Goal: Task Accomplishment & Management: Manage account settings

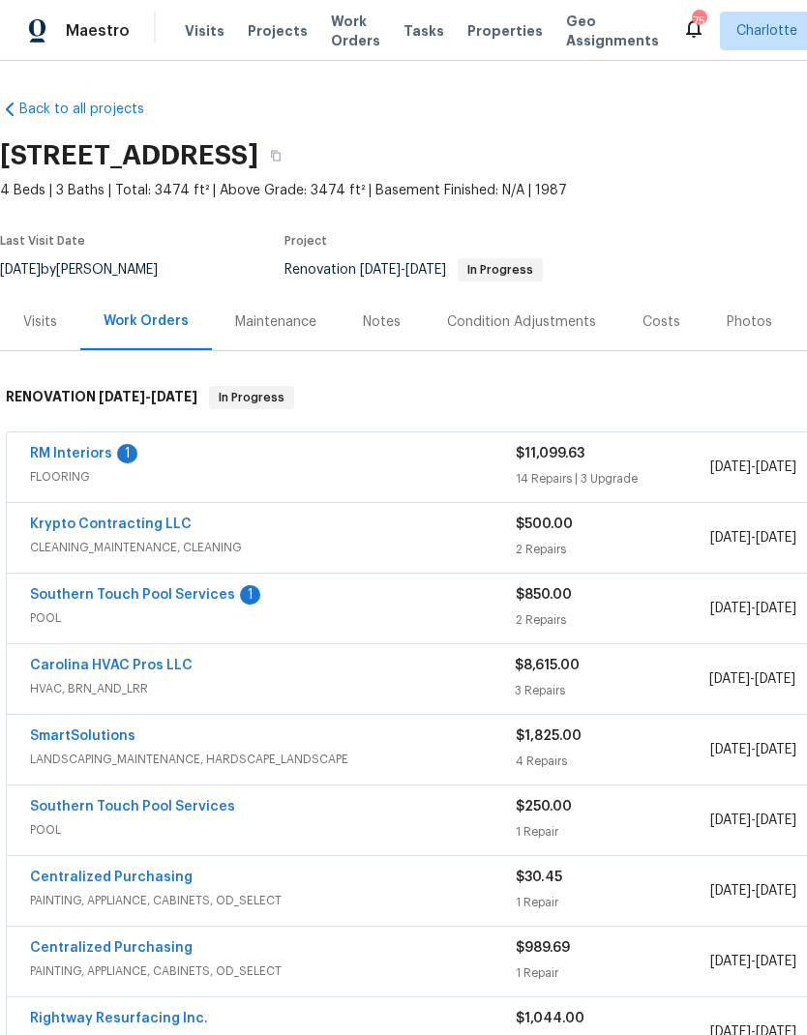
click at [58, 459] on link "RM Interiors" at bounding box center [71, 454] width 82 height 14
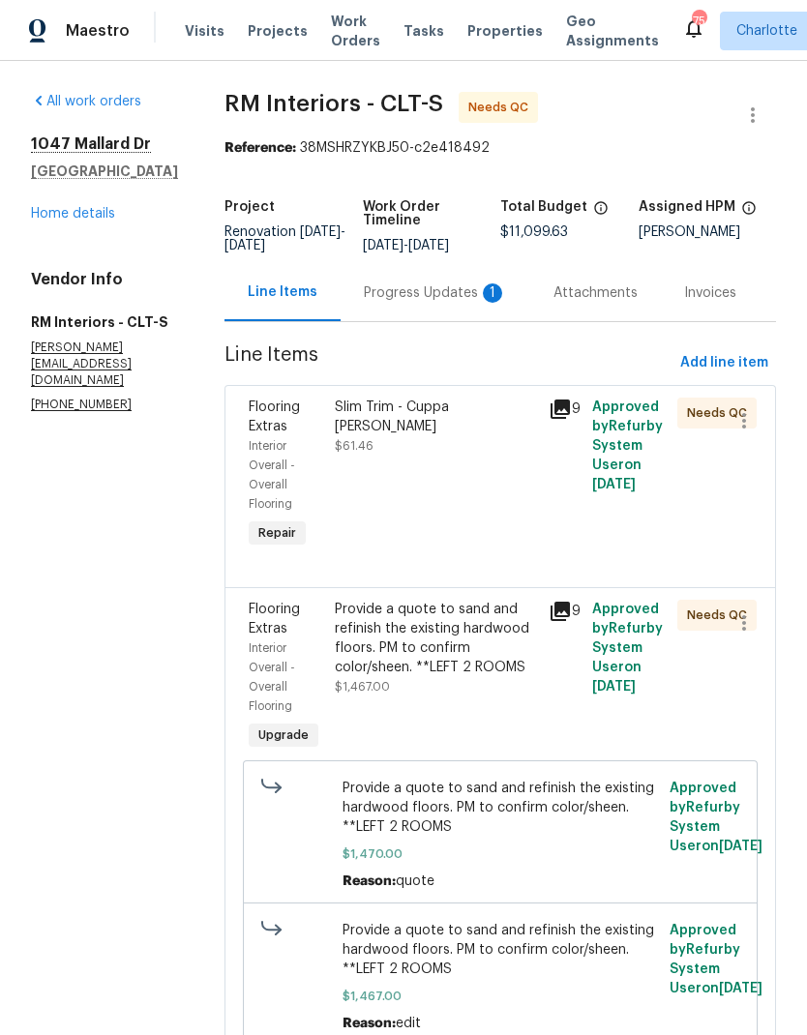
click at [461, 318] on div "Progress Updates 1" at bounding box center [436, 292] width 190 height 57
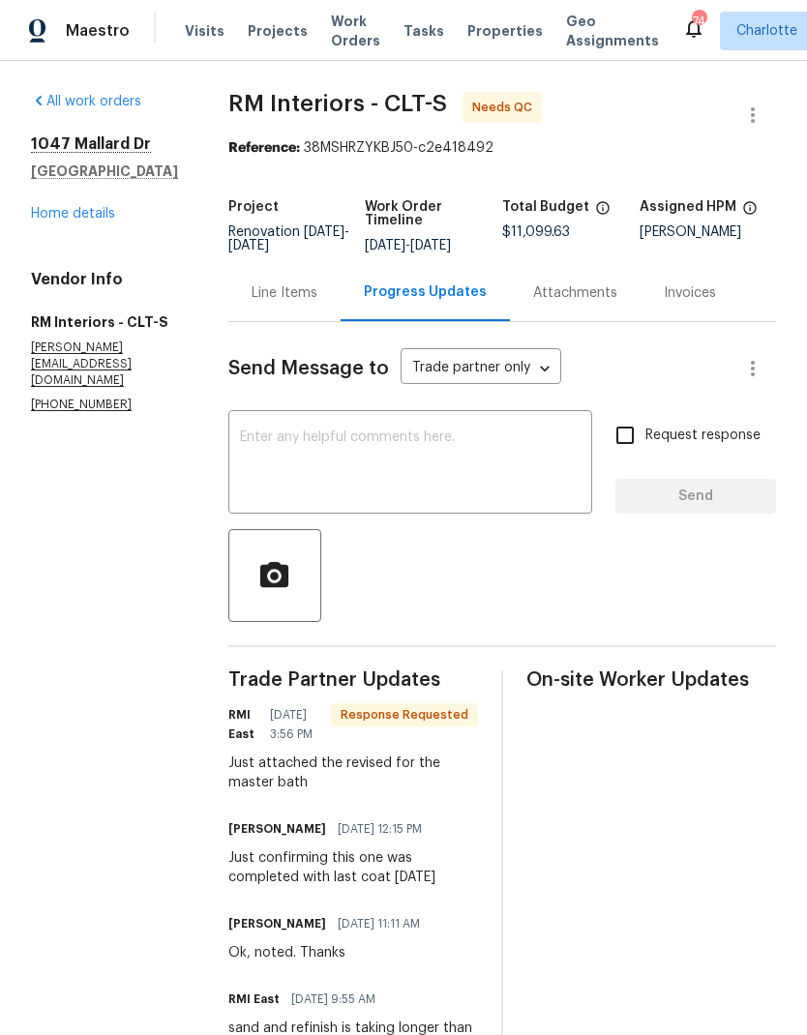
click at [268, 317] on div "Line Items" at bounding box center [284, 292] width 112 height 57
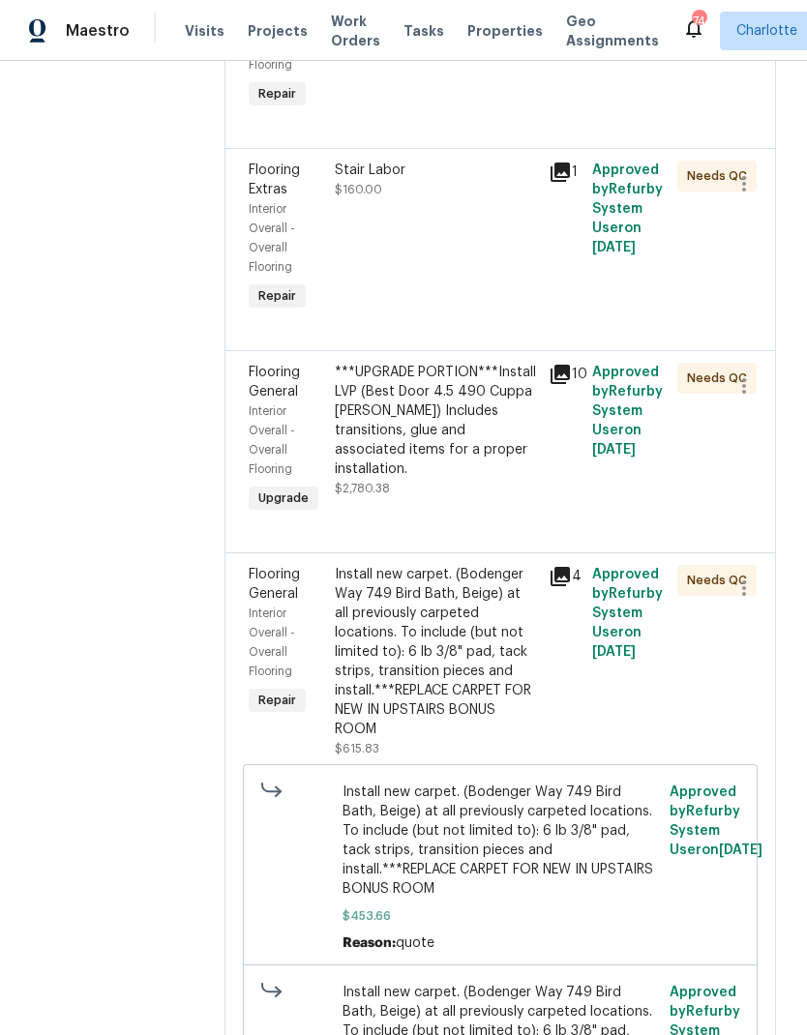
scroll to position [1124, 0]
click at [267, 445] on span "Interior Overall - Overall Flooring" at bounding box center [272, 439] width 46 height 70
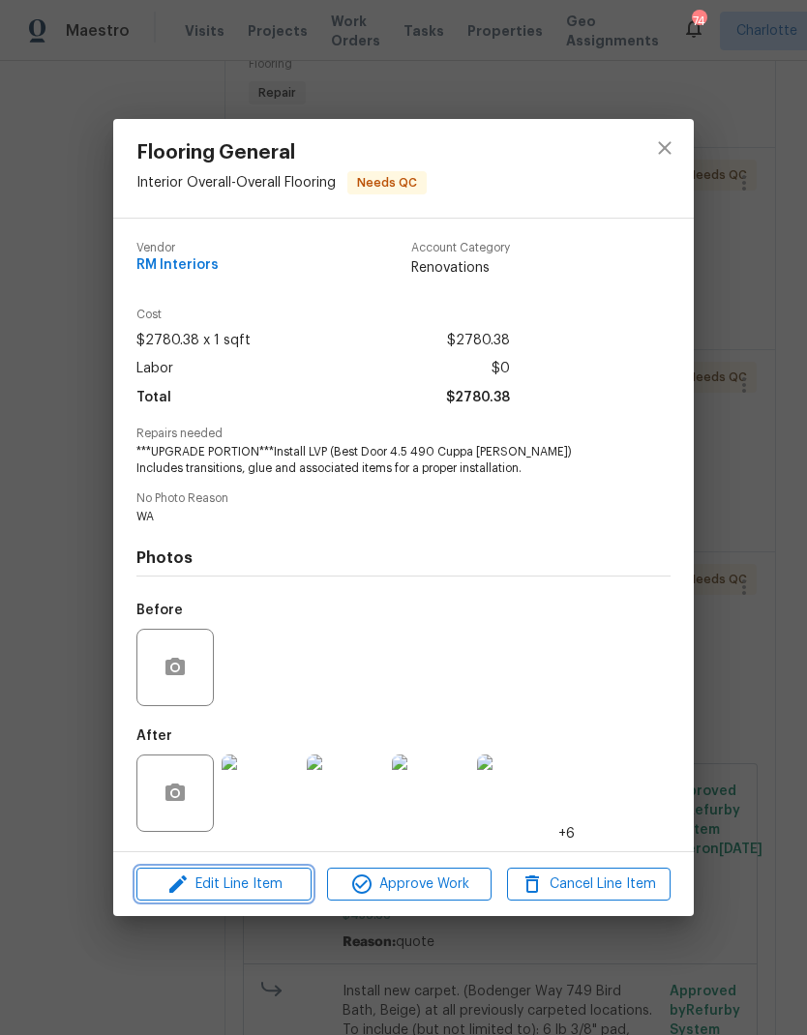
click at [243, 882] on span "Edit Line Item" at bounding box center [224, 885] width 164 height 24
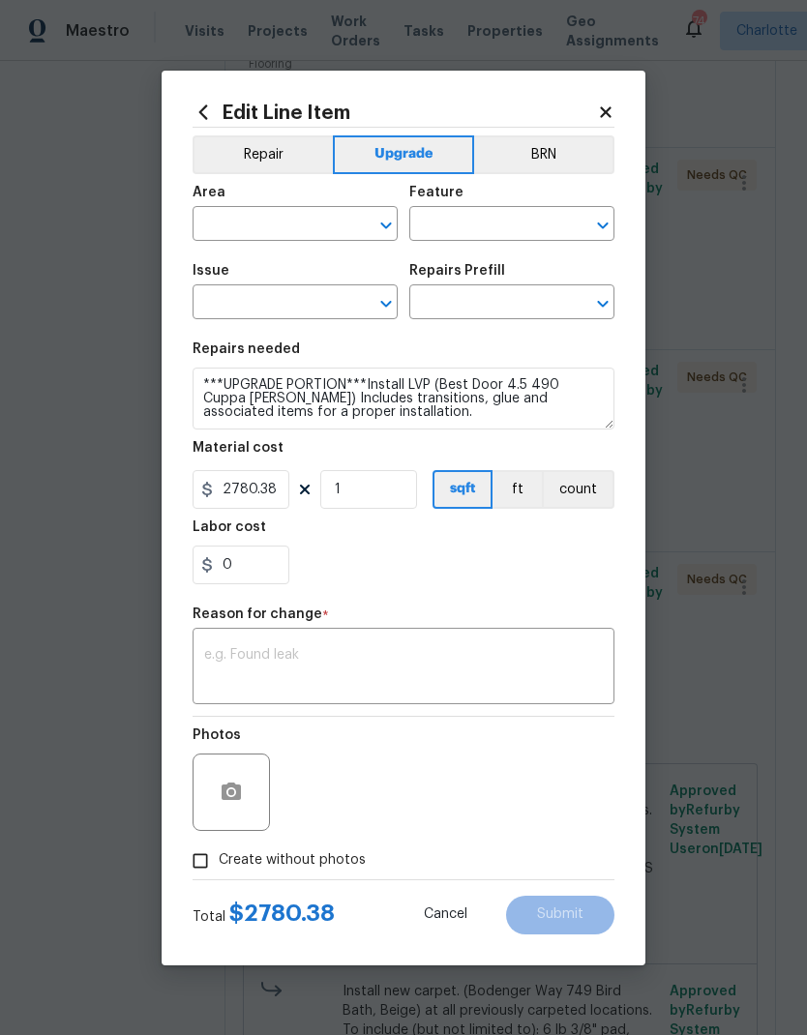
type input "Interior Overall"
type input "Overall Flooring"
type input "Flooring General"
type input "Vinyl Plank LVL 2 - Best Door 4.5 (Brown) $3.55"
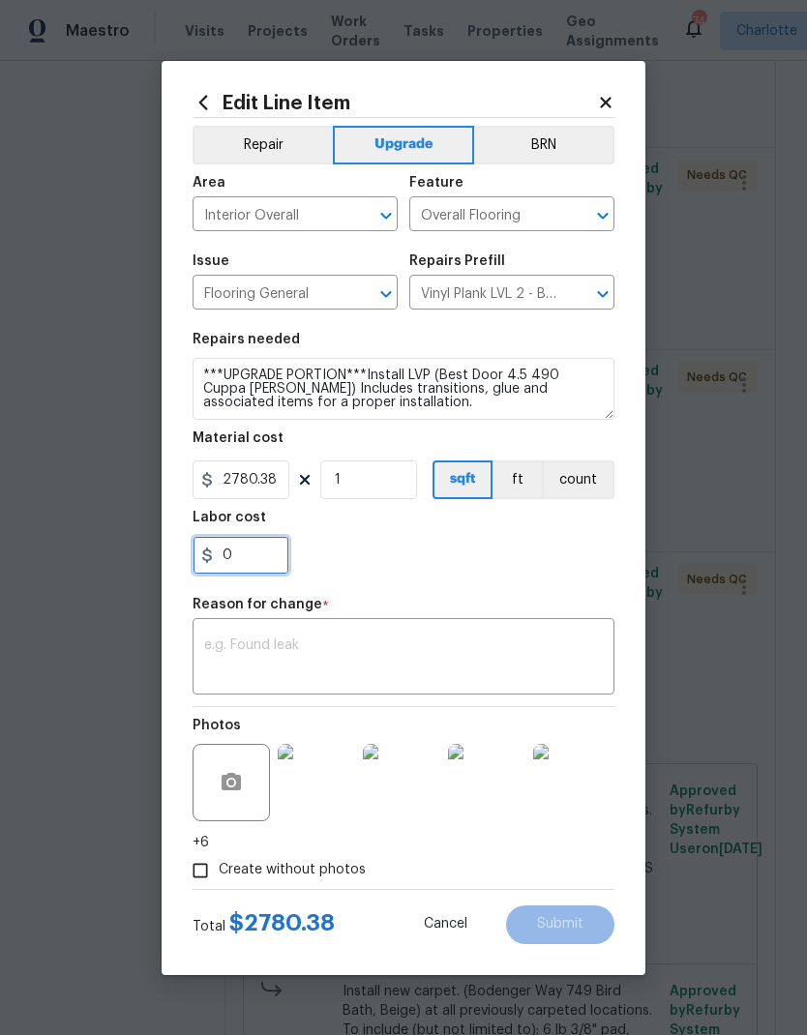
click at [250, 561] on input "0" at bounding box center [241, 555] width 97 height 39
type input "617.99"
click at [540, 578] on section "Repairs needed ***UPGRADE PORTION***Install LVP (Best Door 4.5 490 Cuppa Joe) I…" at bounding box center [404, 453] width 422 height 265
click at [523, 659] on textarea at bounding box center [403, 659] width 399 height 41
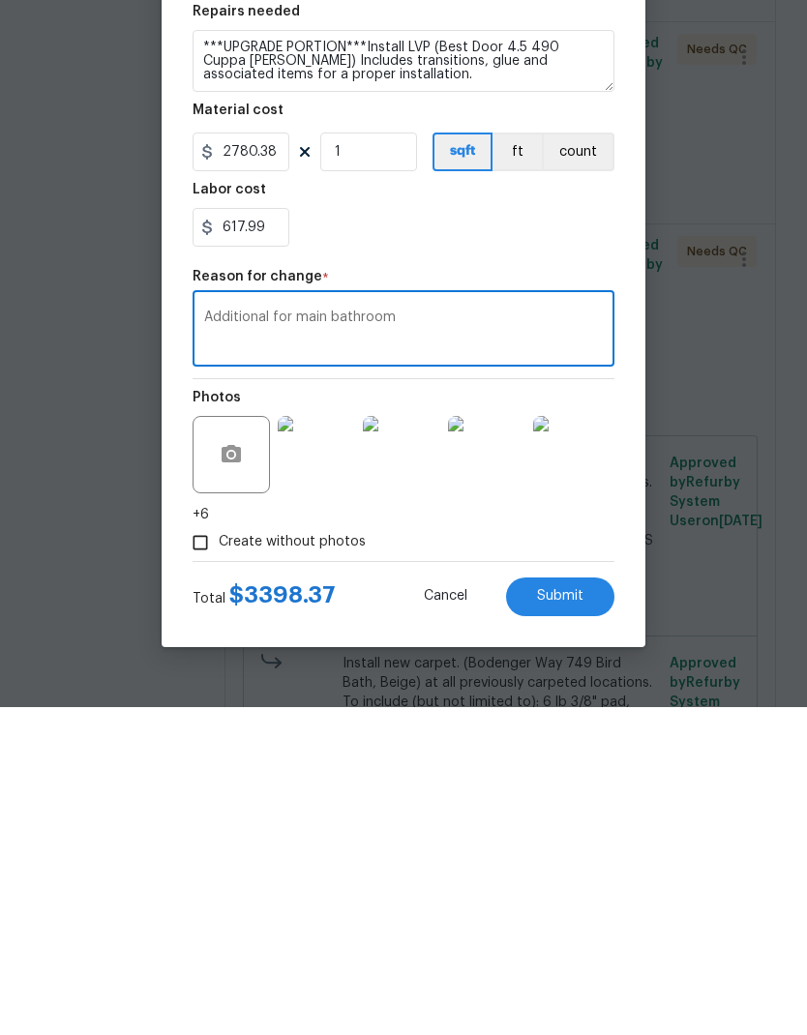
type textarea "Additional for main bathroom"
click at [583, 917] on span "Submit" at bounding box center [560, 924] width 46 height 15
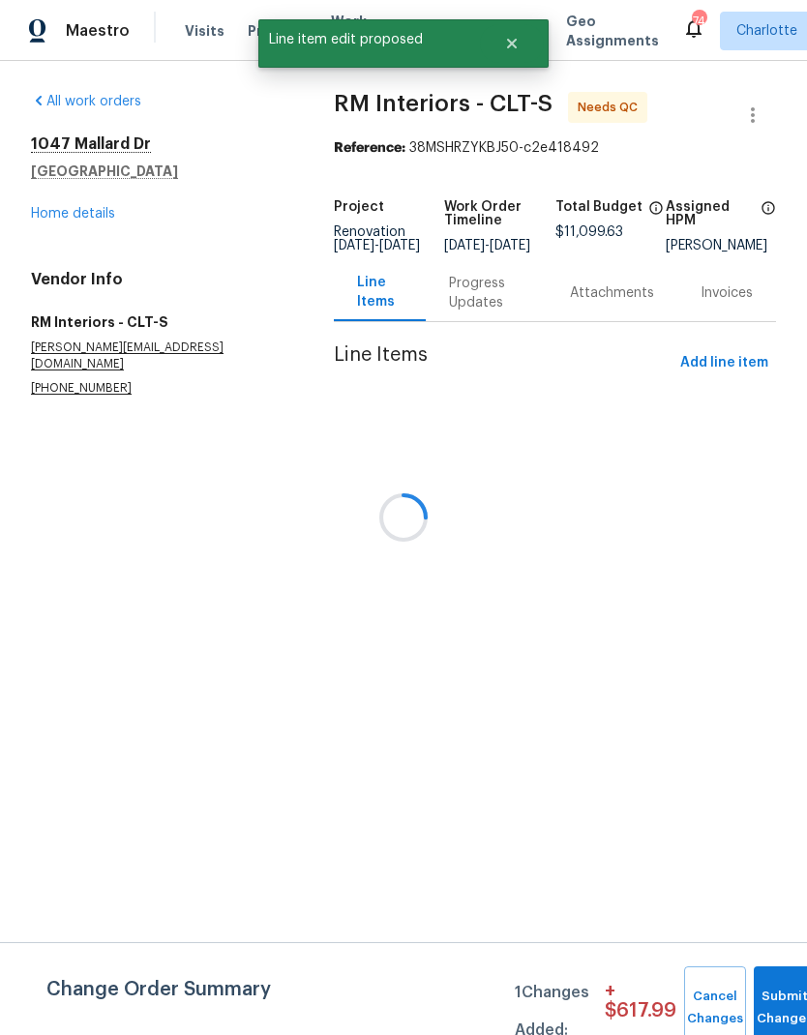
scroll to position [0, 0]
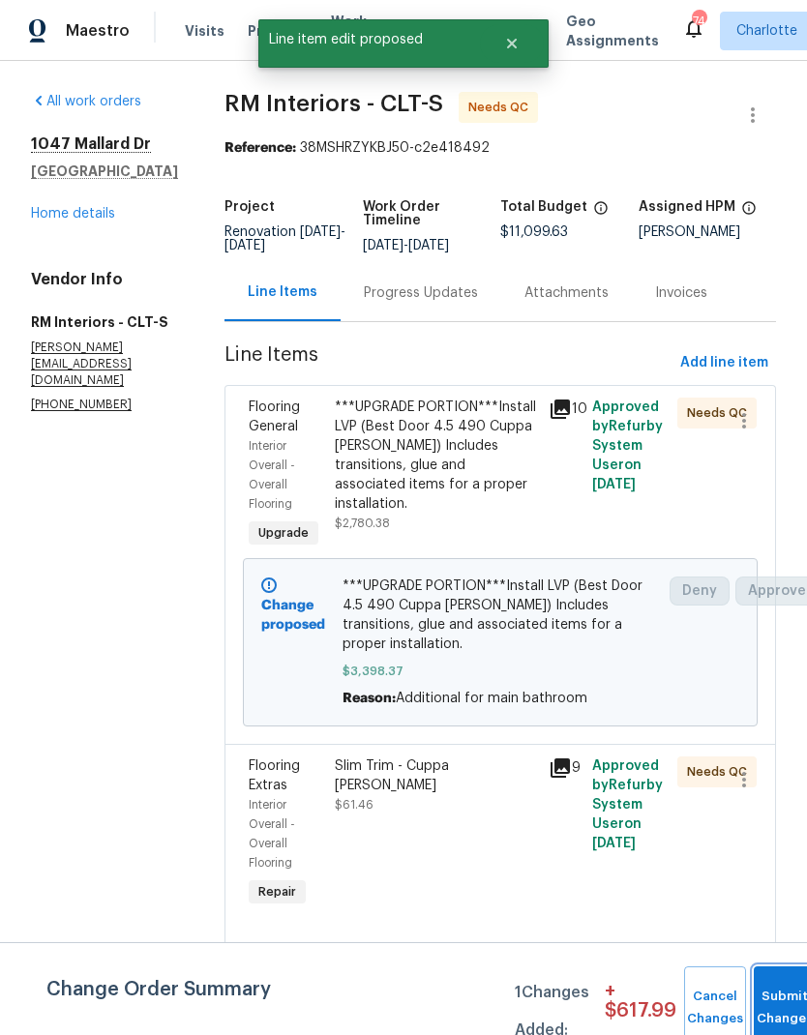
click at [782, 1000] on button "Submit Changes" at bounding box center [785, 1008] width 62 height 83
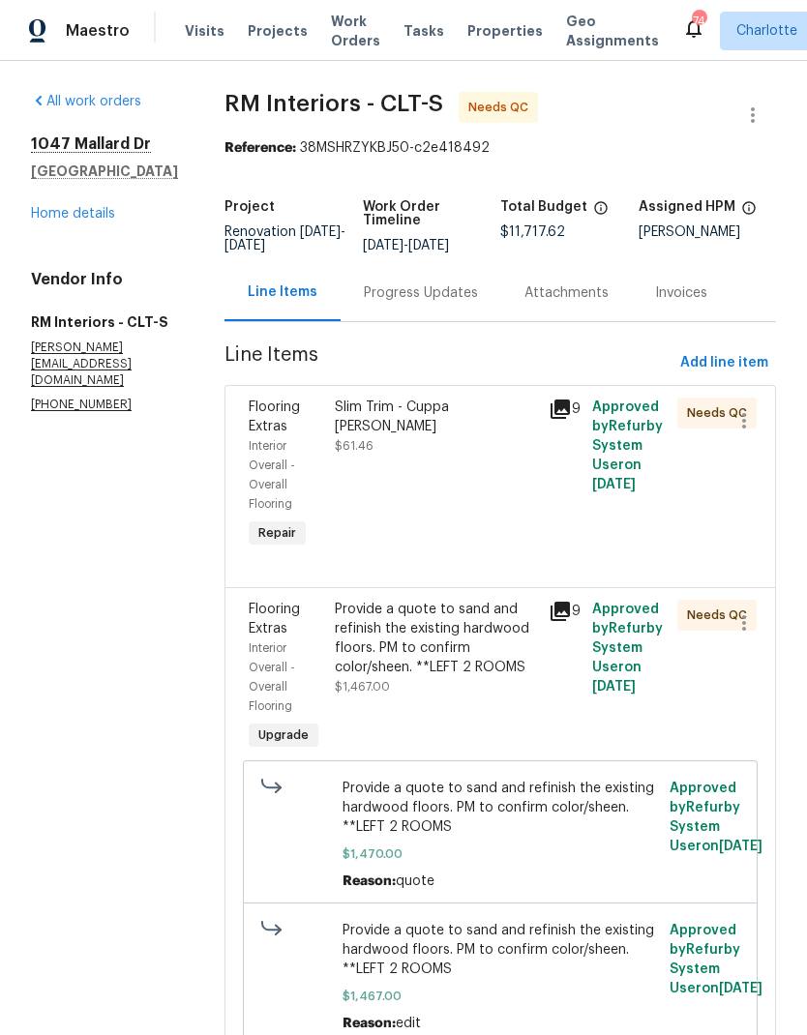
click at [287, 436] on div "Flooring Extras" at bounding box center [286, 417] width 75 height 39
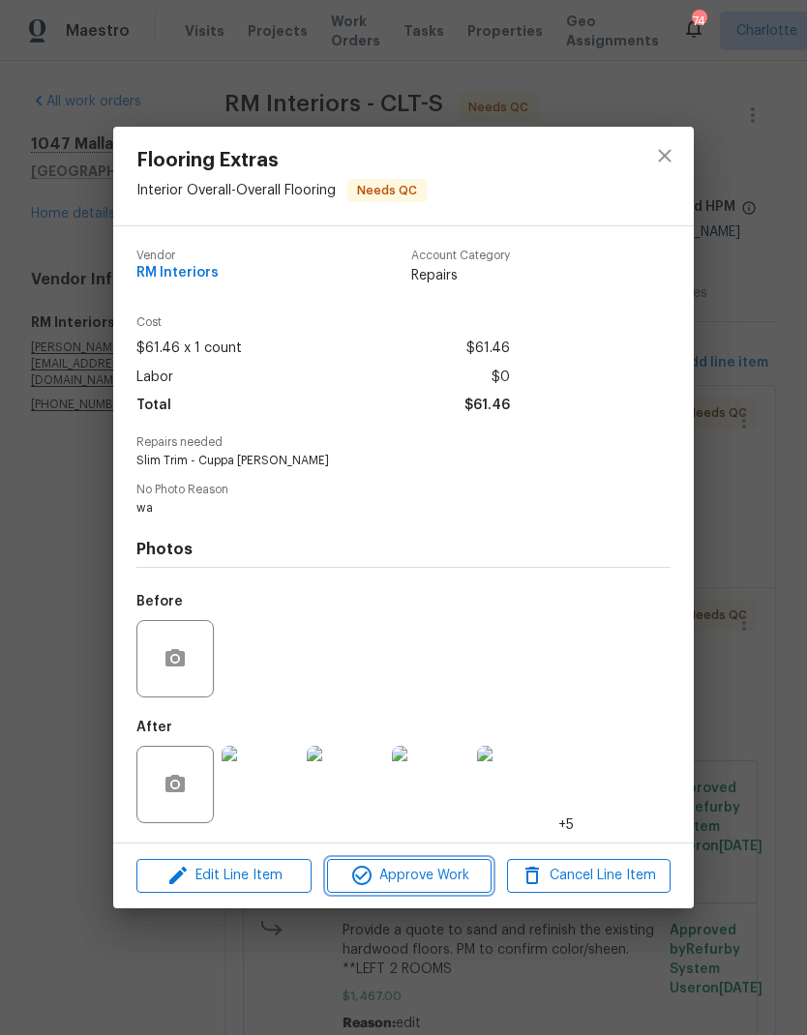
click at [439, 882] on span "Approve Work" at bounding box center [409, 876] width 152 height 24
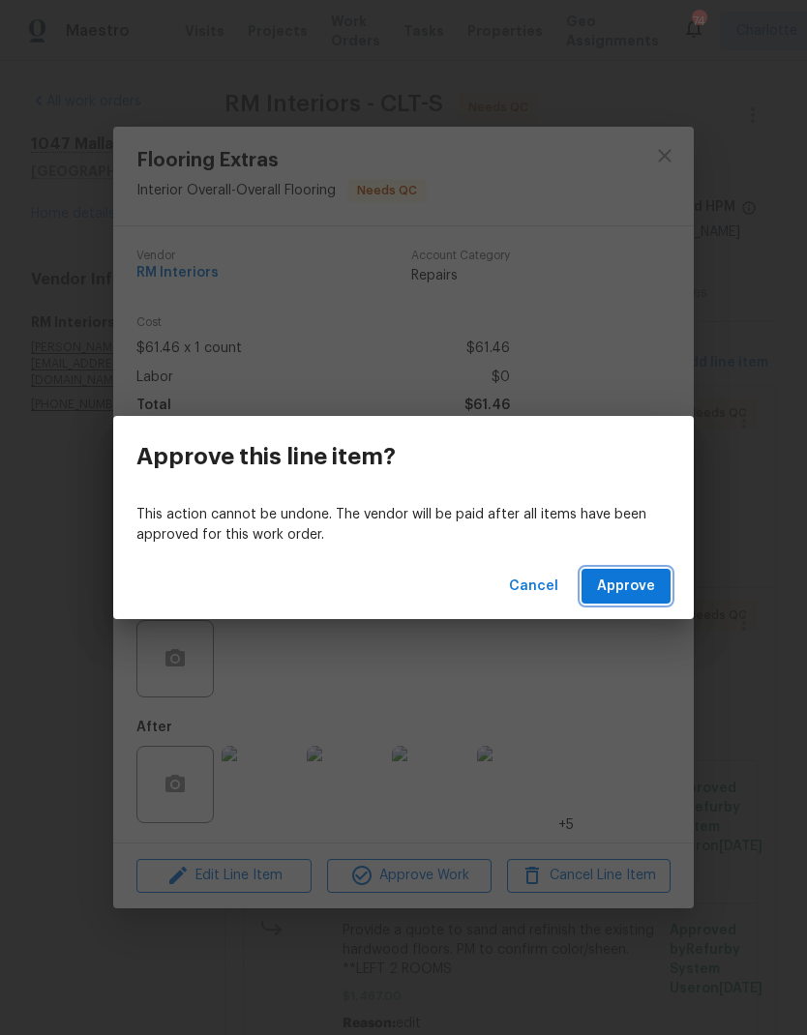
click at [647, 592] on span "Approve" at bounding box center [626, 587] width 58 height 24
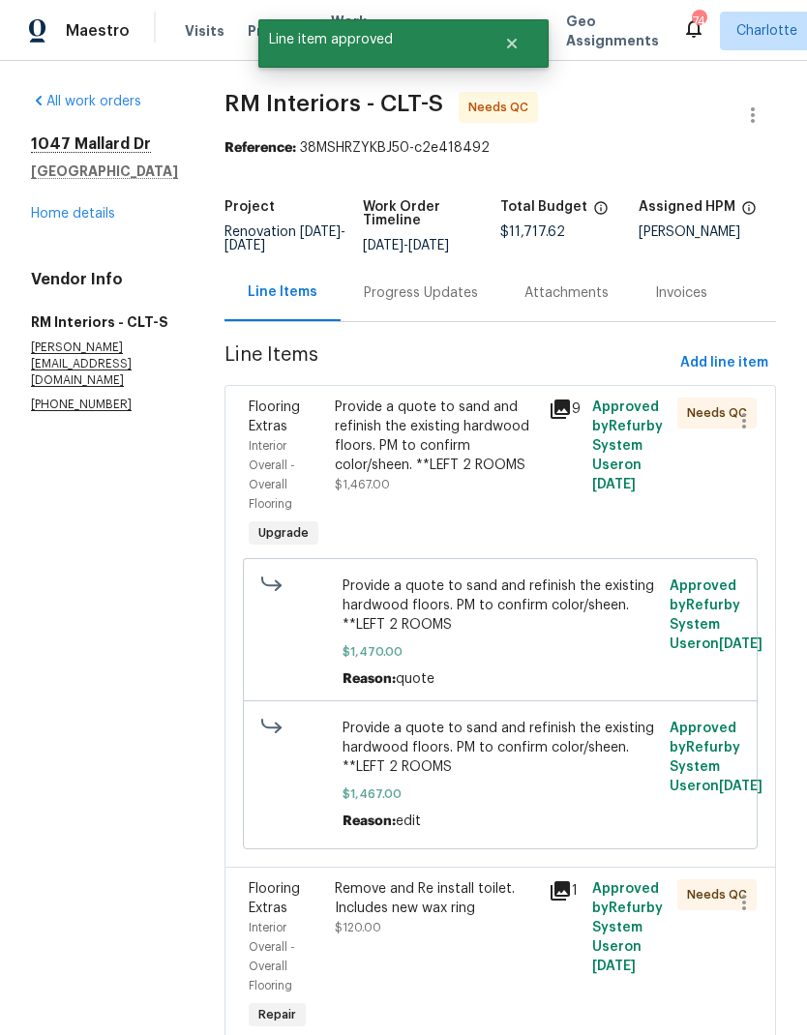
click at [571, 419] on icon at bounding box center [560, 409] width 23 height 23
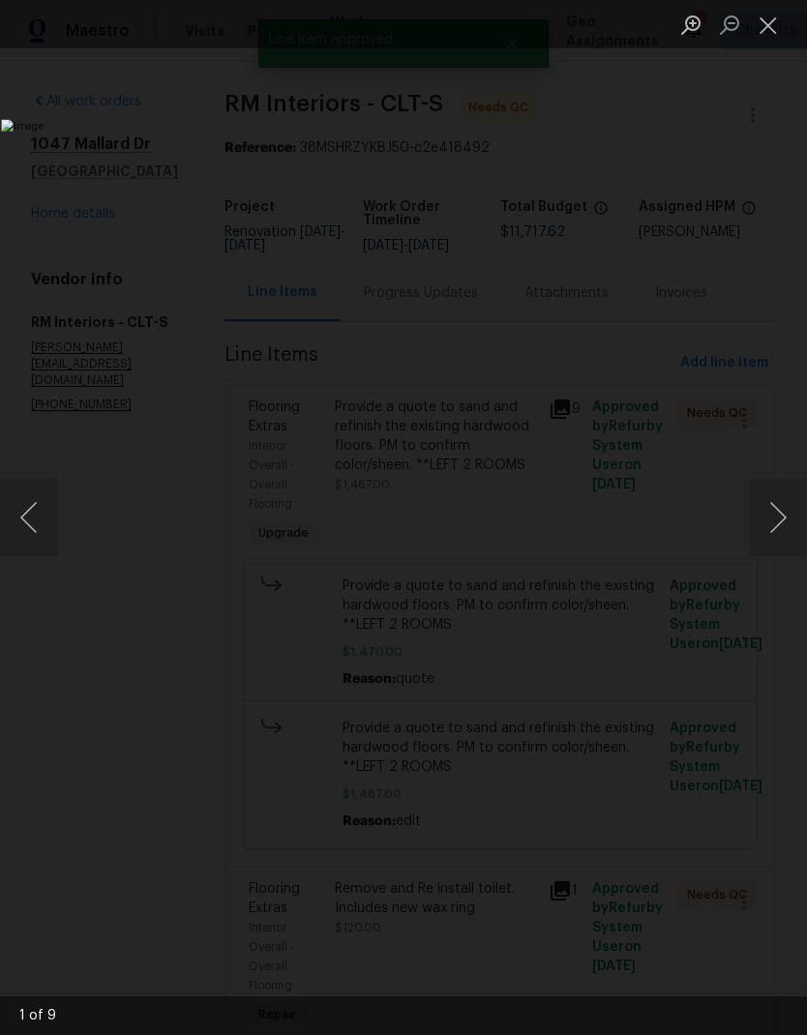
click at [779, 521] on button "Next image" at bounding box center [778, 517] width 58 height 77
click at [791, 519] on button "Next image" at bounding box center [778, 517] width 58 height 77
click at [783, 517] on button "Next image" at bounding box center [778, 517] width 58 height 77
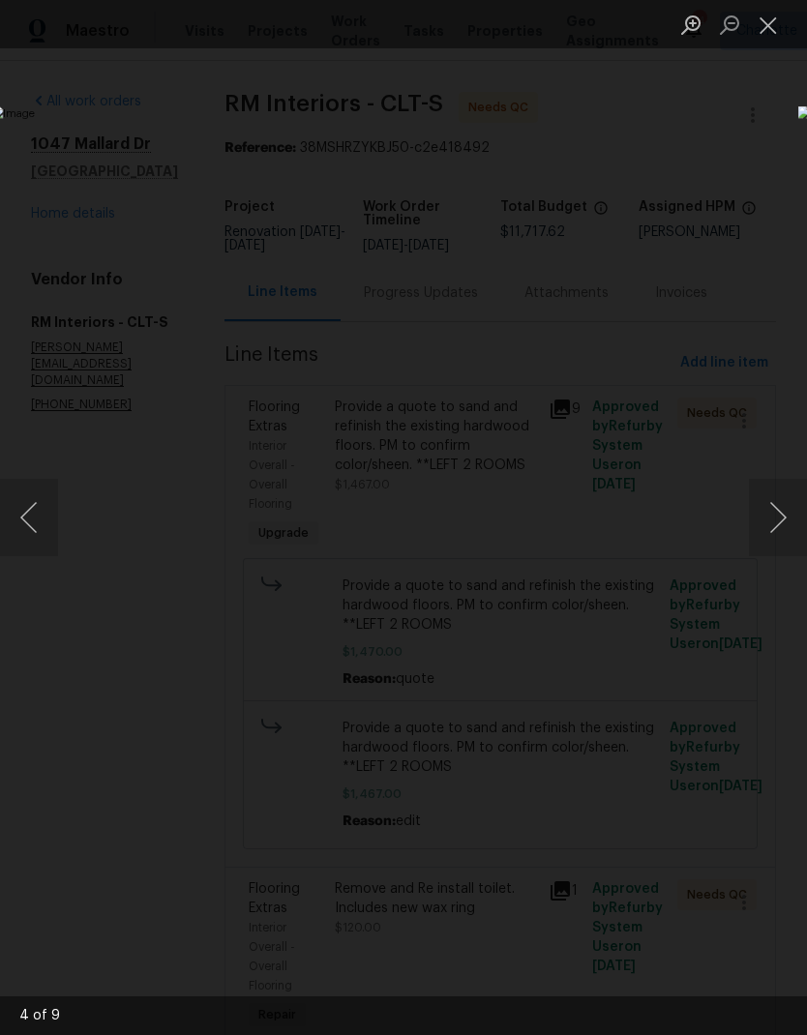
click at [767, 16] on button "Close lightbox" at bounding box center [768, 25] width 39 height 34
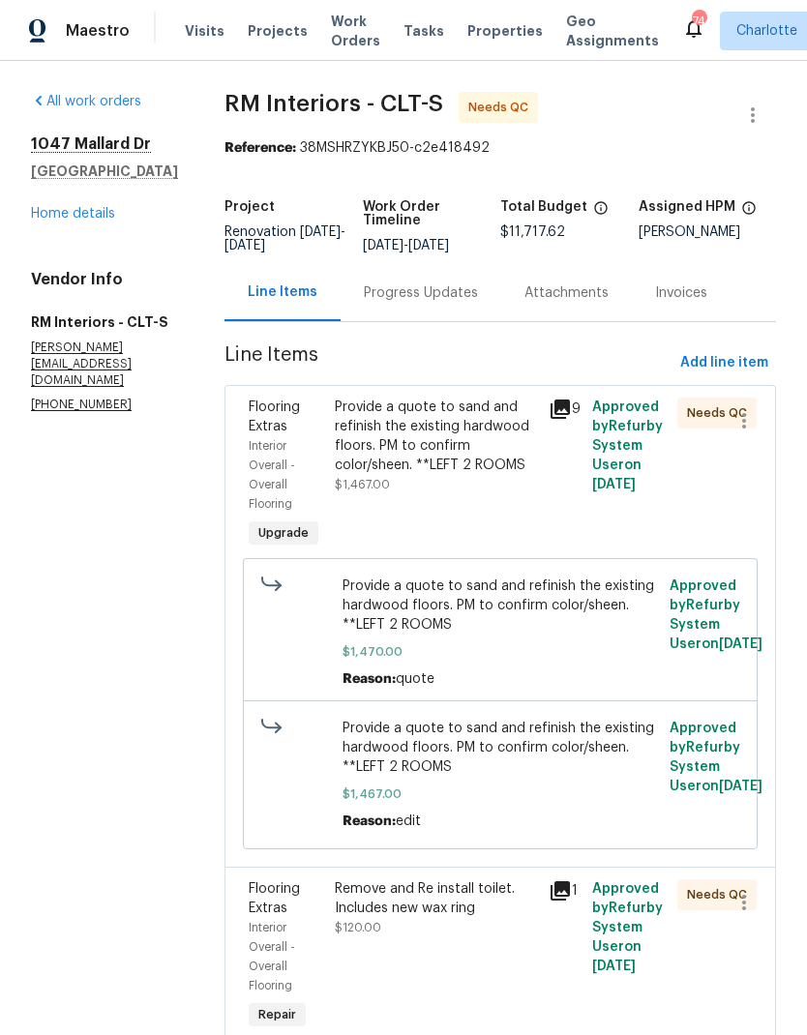
click at [274, 450] on div "Interior Overall - Overall Flooring" at bounding box center [286, 474] width 75 height 77
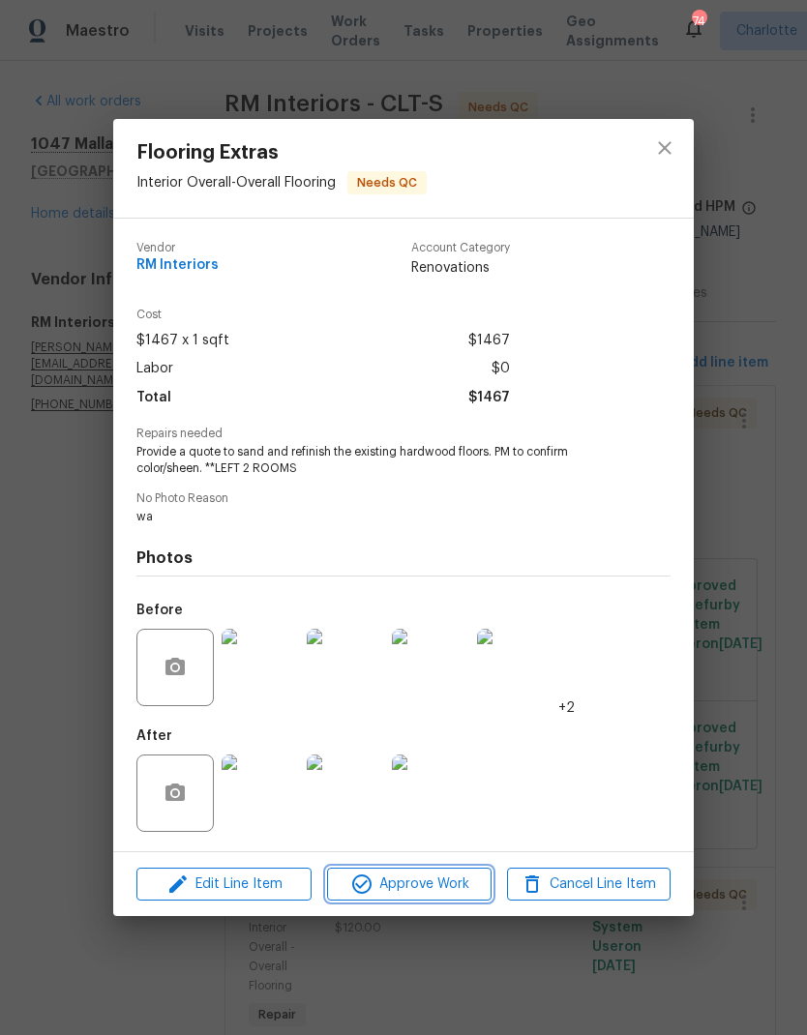
click at [430, 902] on button "Approve Work" at bounding box center [409, 885] width 164 height 34
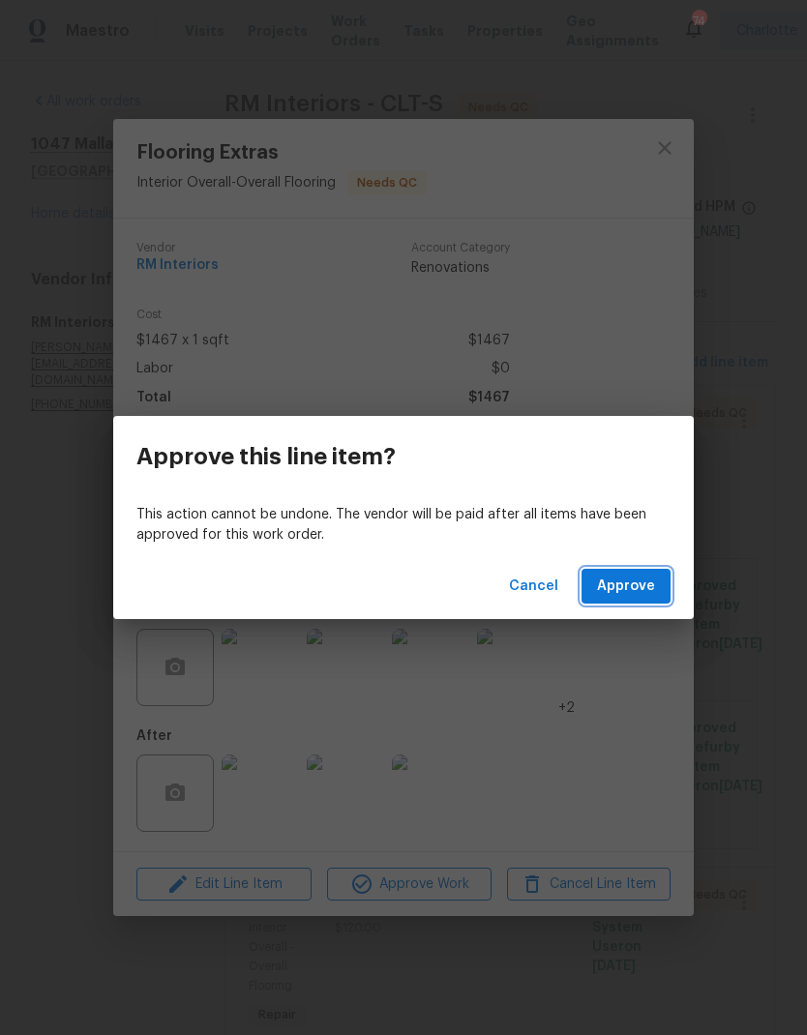
click at [642, 591] on span "Approve" at bounding box center [626, 587] width 58 height 24
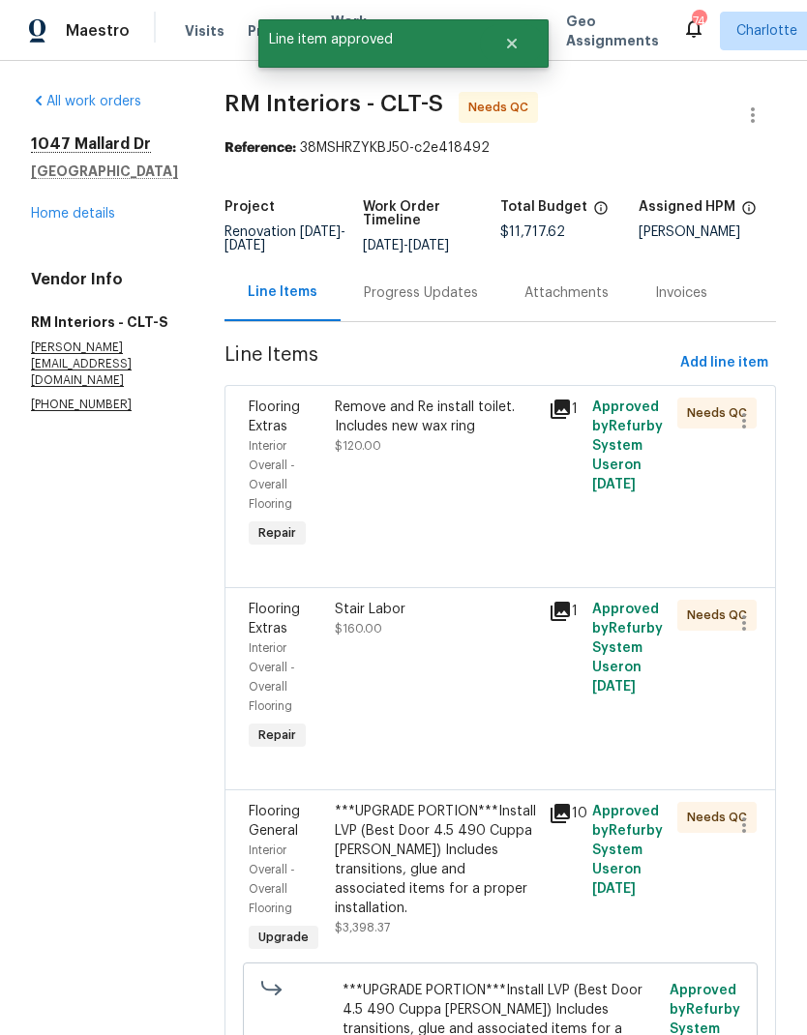
click at [285, 476] on span "Interior Overall - Overall Flooring" at bounding box center [272, 475] width 46 height 70
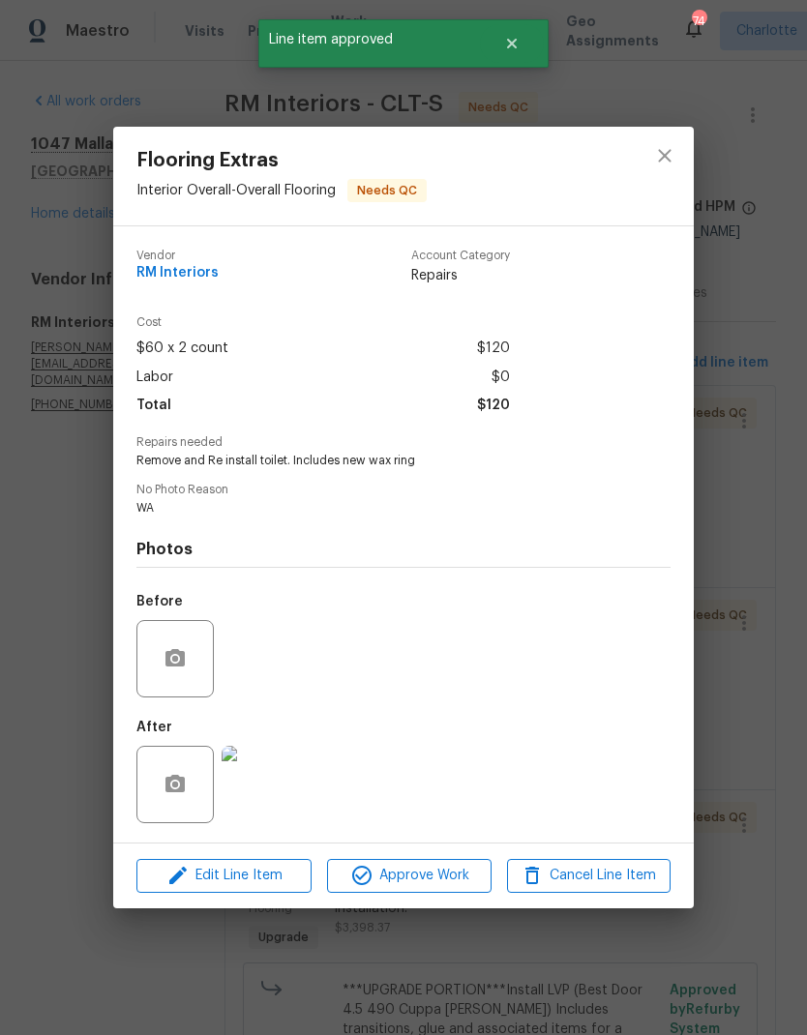
click at [257, 796] on img at bounding box center [260, 784] width 77 height 77
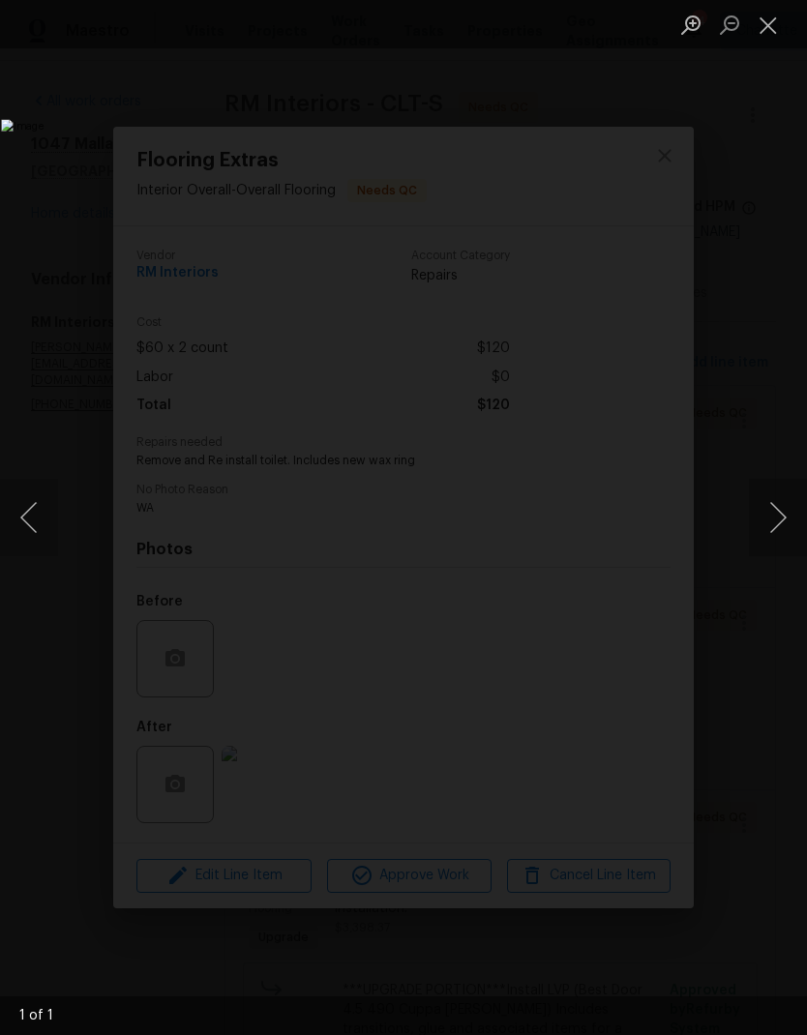
click at [779, 24] on button "Close lightbox" at bounding box center [768, 25] width 39 height 34
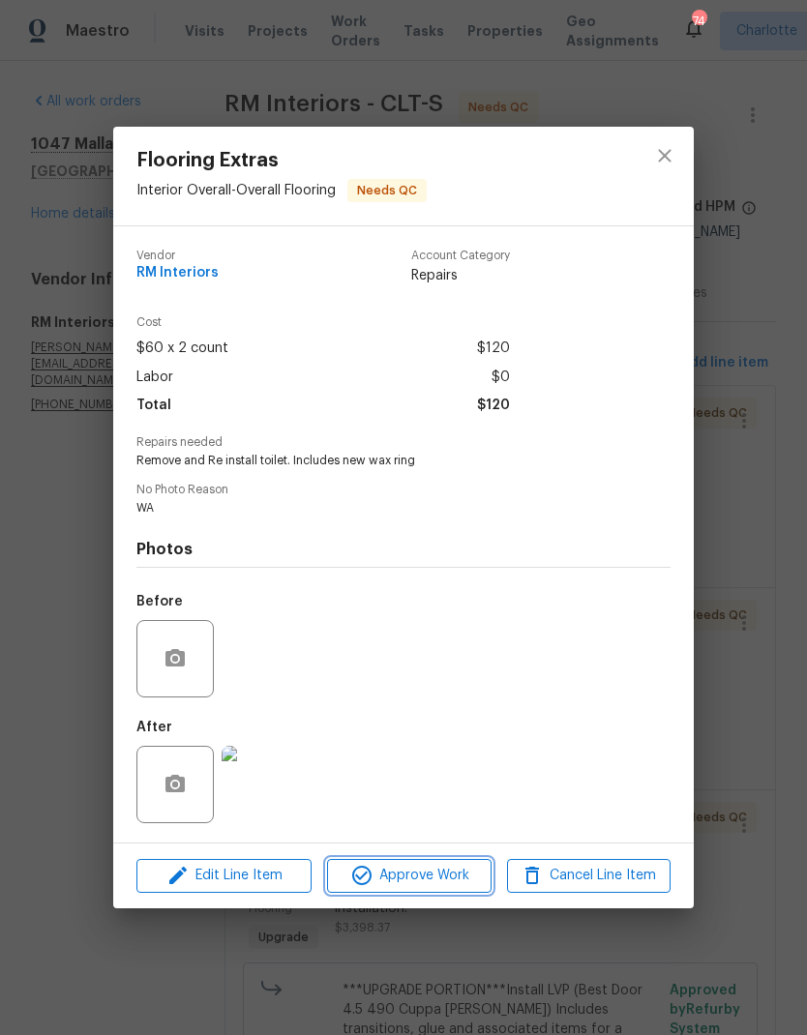
click at [445, 882] on span "Approve Work" at bounding box center [409, 876] width 152 height 24
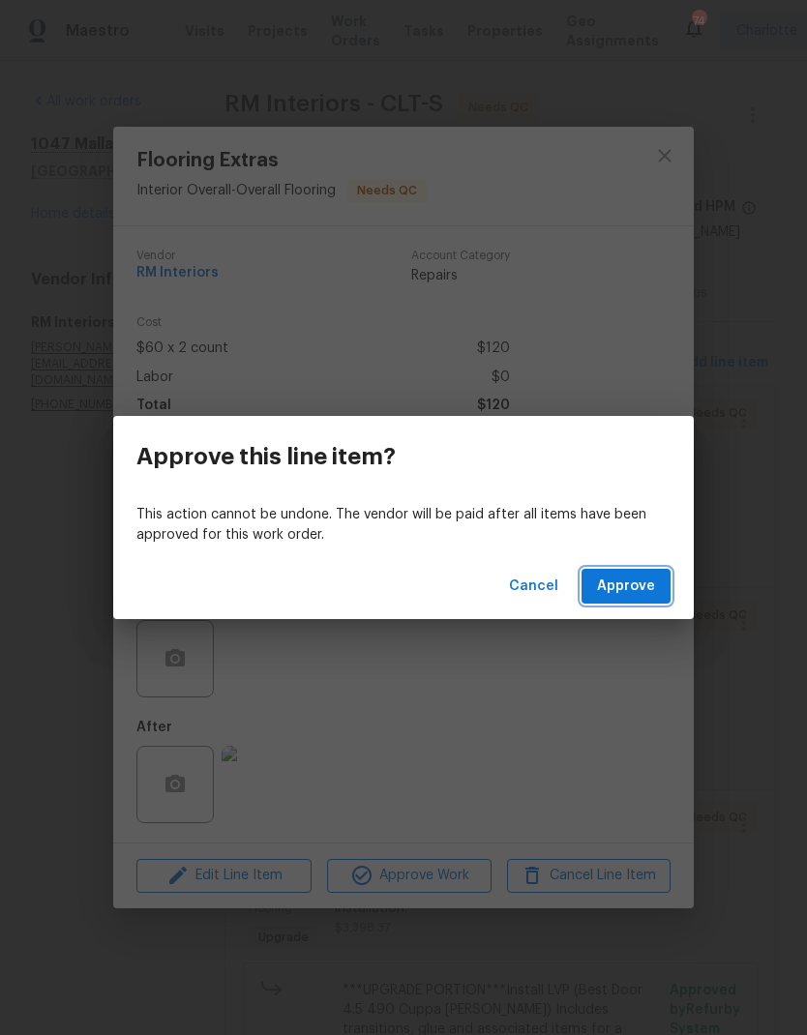
click at [635, 585] on span "Approve" at bounding box center [626, 587] width 58 height 24
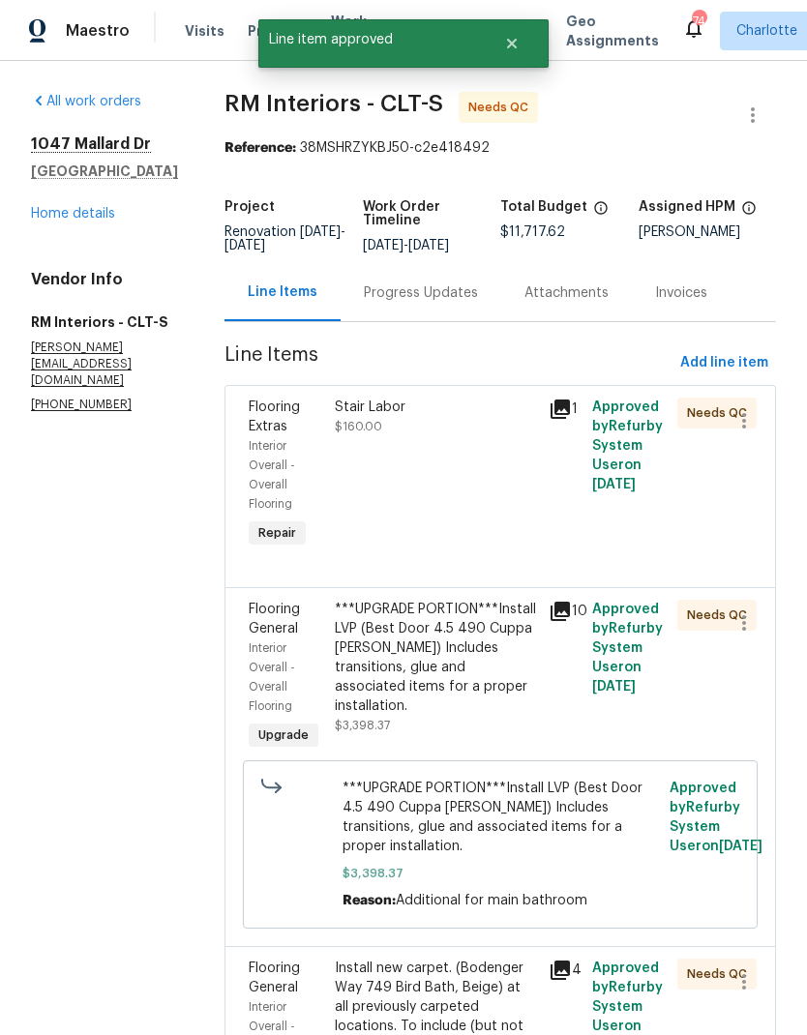
click at [283, 434] on span "Flooring Extras" at bounding box center [274, 417] width 51 height 33
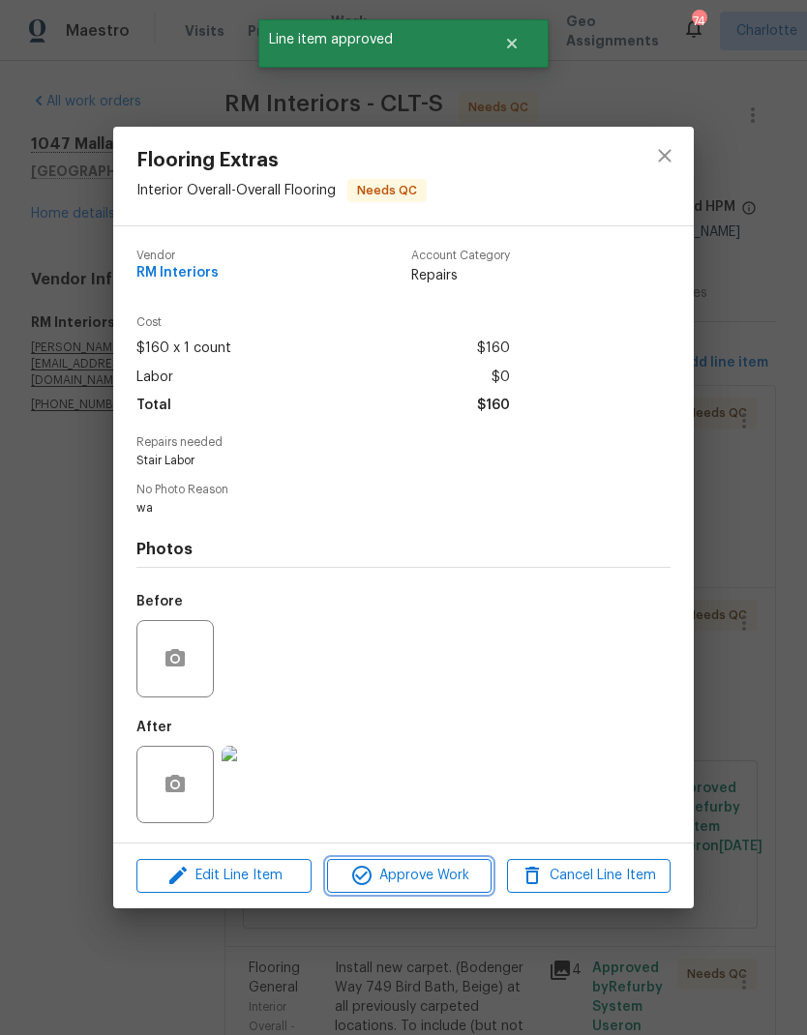
click at [431, 888] on span "Approve Work" at bounding box center [409, 876] width 152 height 24
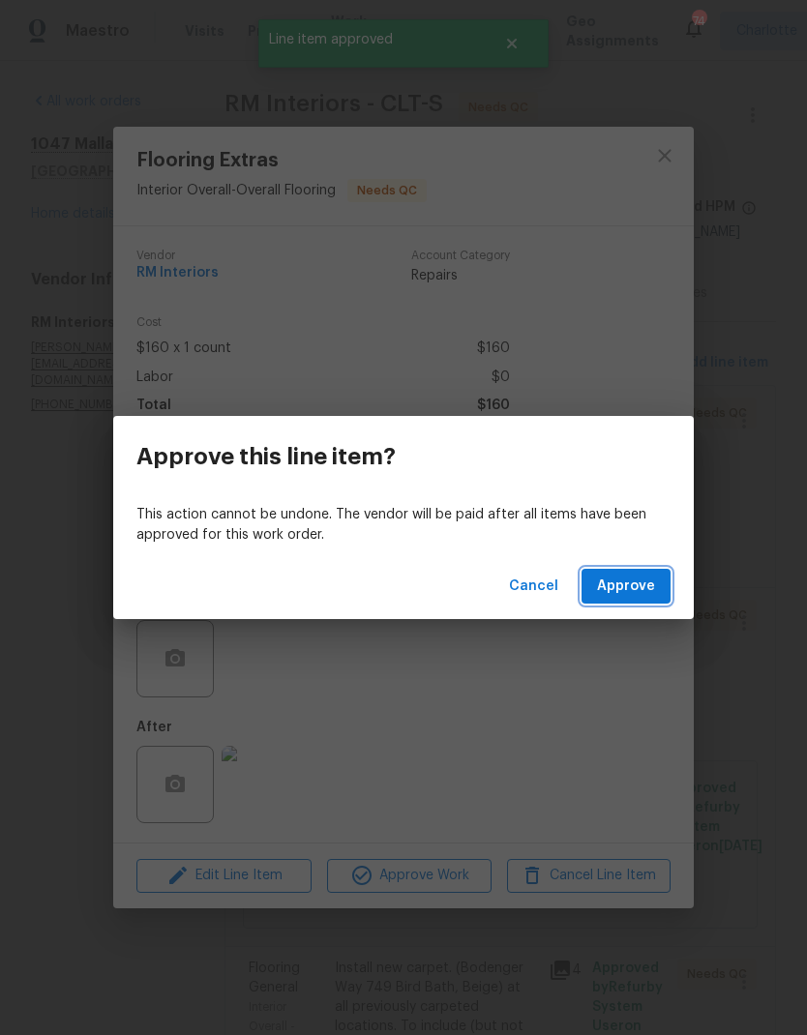
click at [633, 589] on span "Approve" at bounding box center [626, 587] width 58 height 24
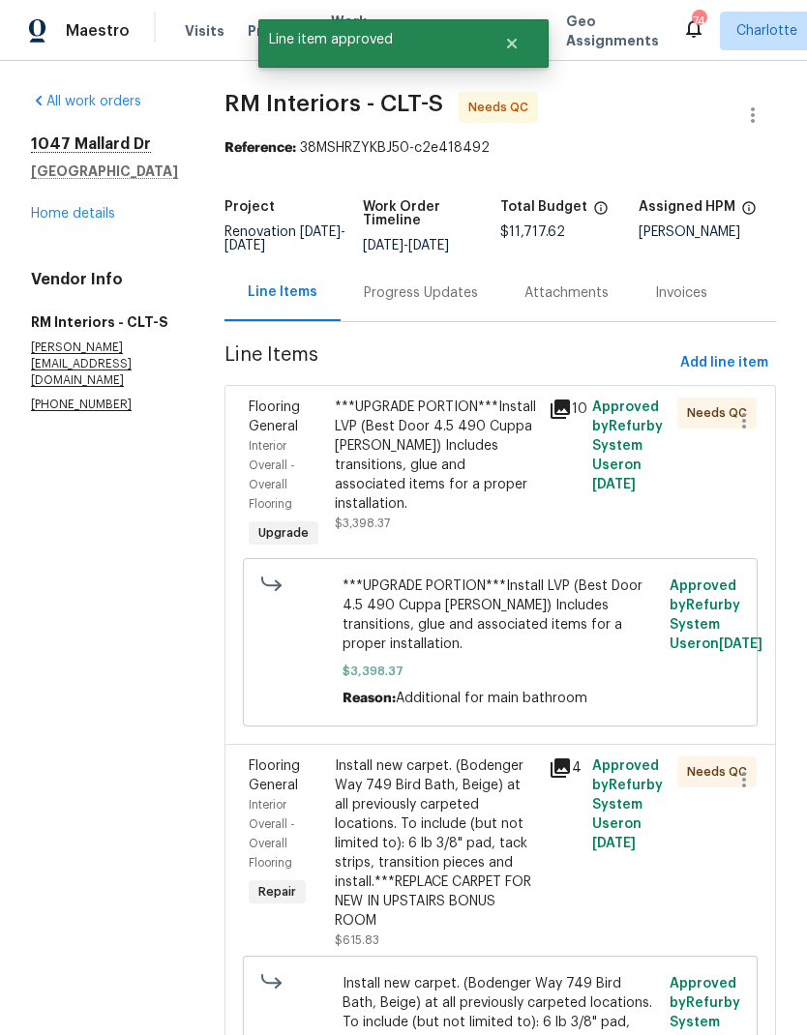
click at [285, 434] on span "Flooring General" at bounding box center [274, 417] width 51 height 33
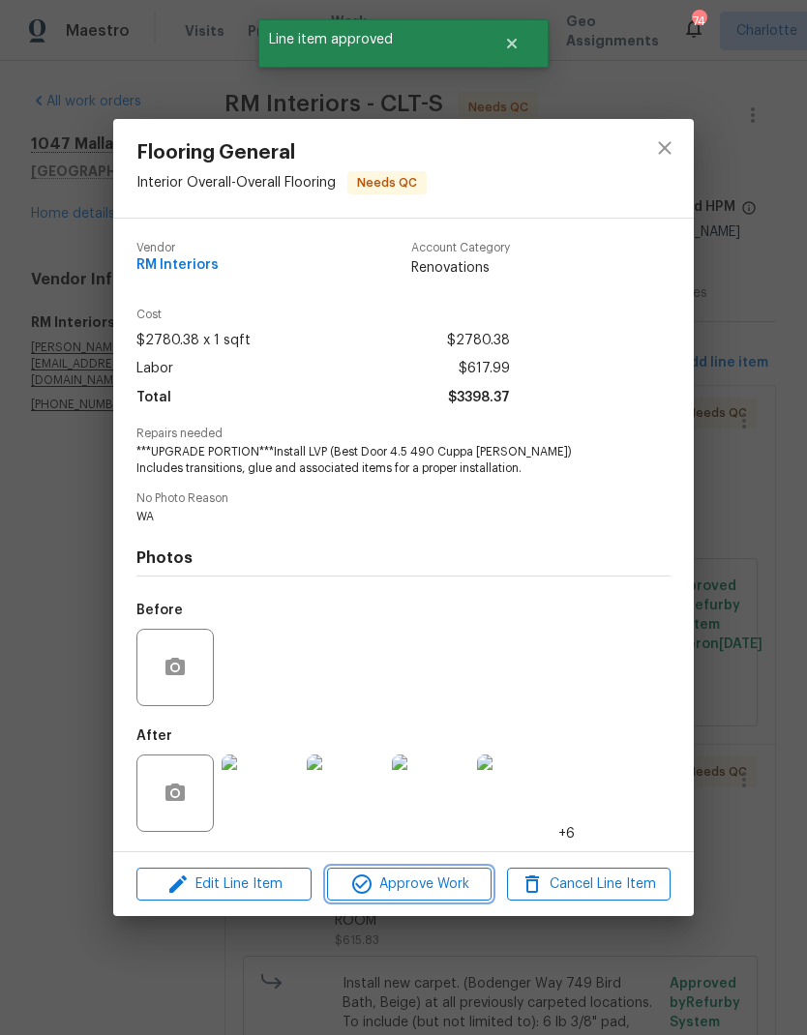
click at [434, 894] on span "Approve Work" at bounding box center [409, 885] width 152 height 24
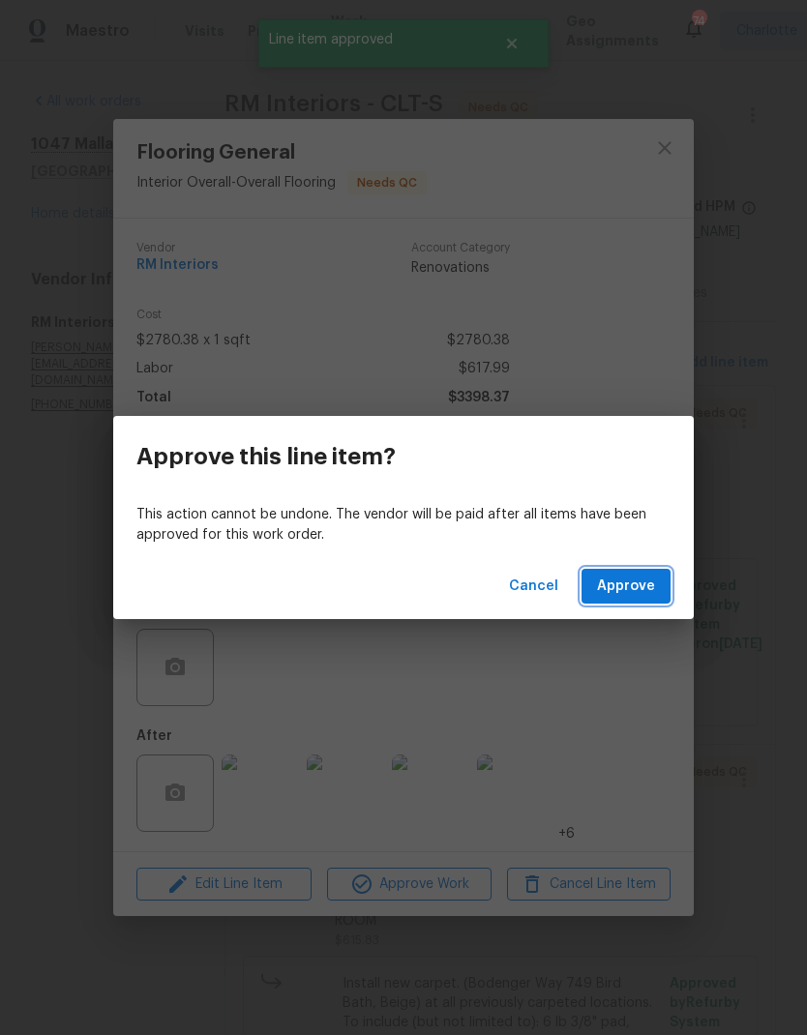
click at [643, 586] on span "Approve" at bounding box center [626, 587] width 58 height 24
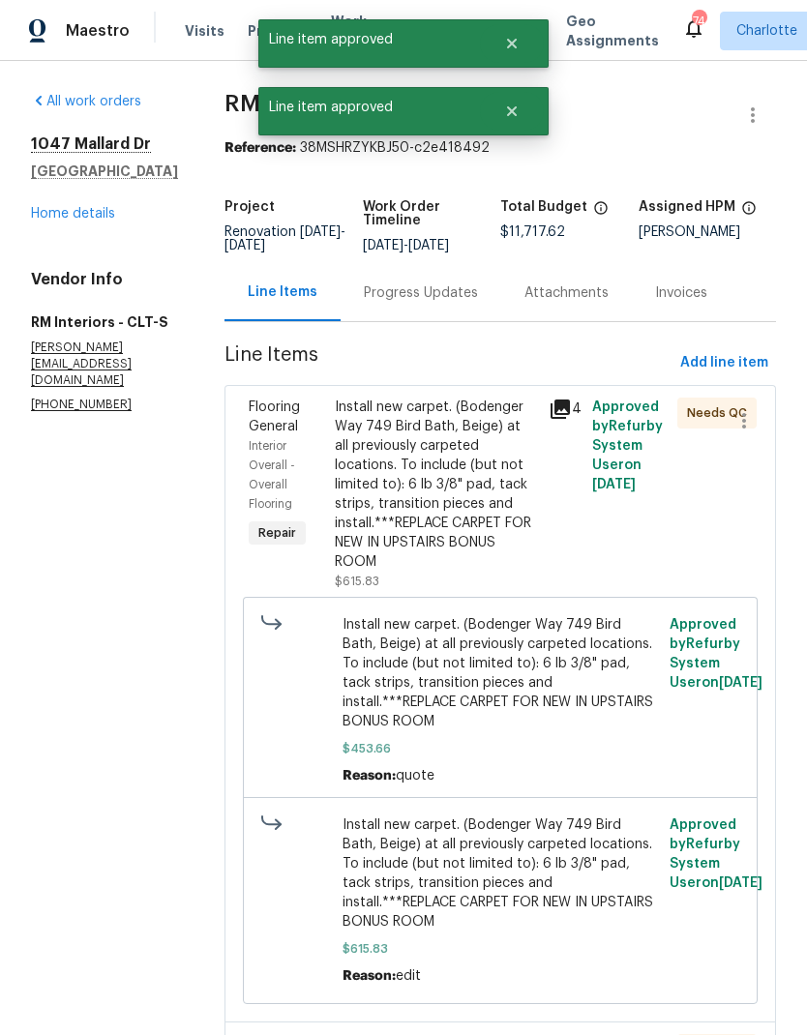
click at [275, 473] on div "Interior Overall - Overall Flooring" at bounding box center [286, 474] width 75 height 77
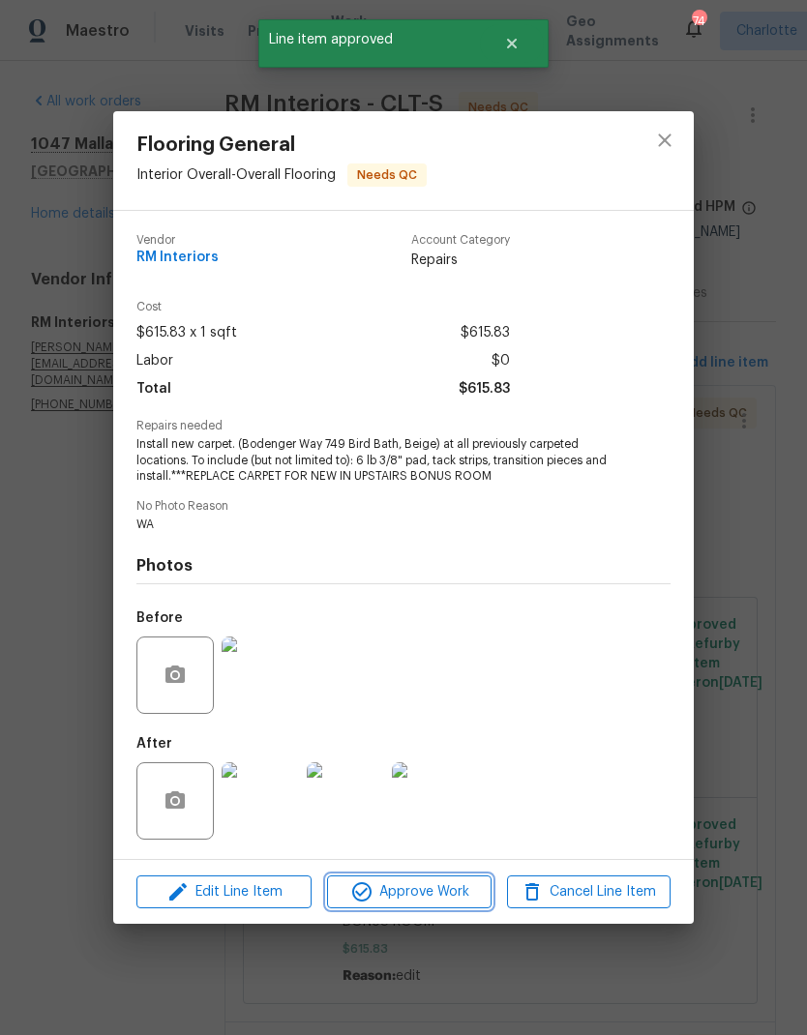
click at [429, 898] on span "Approve Work" at bounding box center [409, 893] width 152 height 24
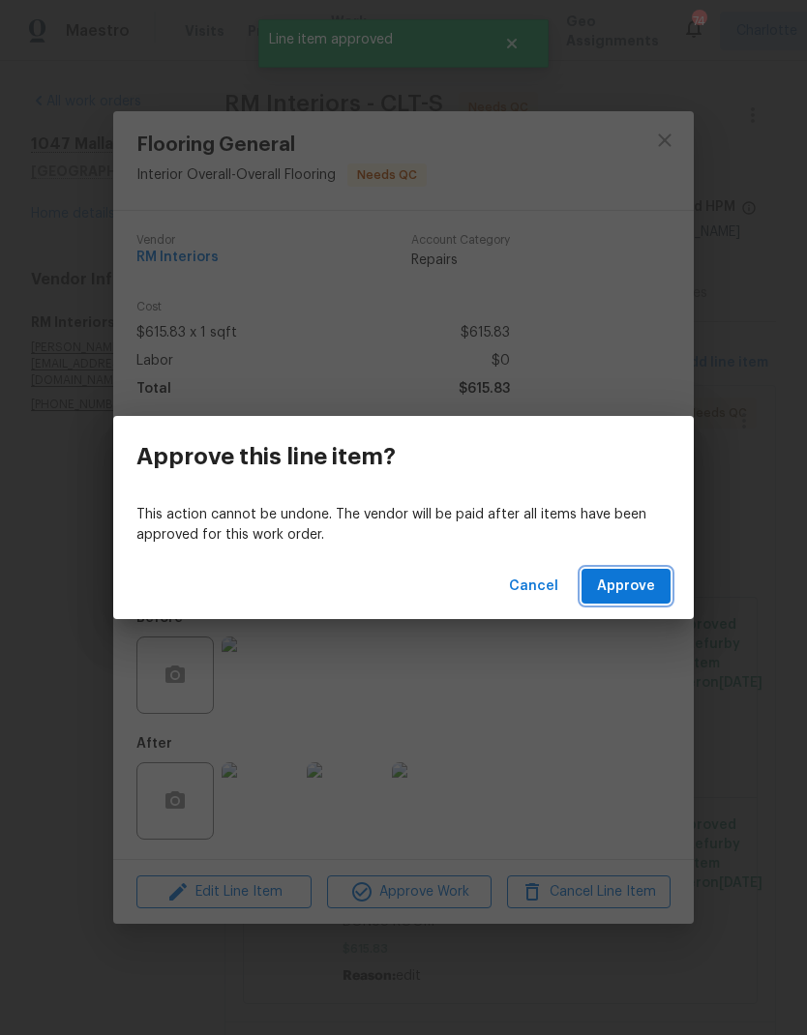
click at [651, 593] on span "Approve" at bounding box center [626, 587] width 58 height 24
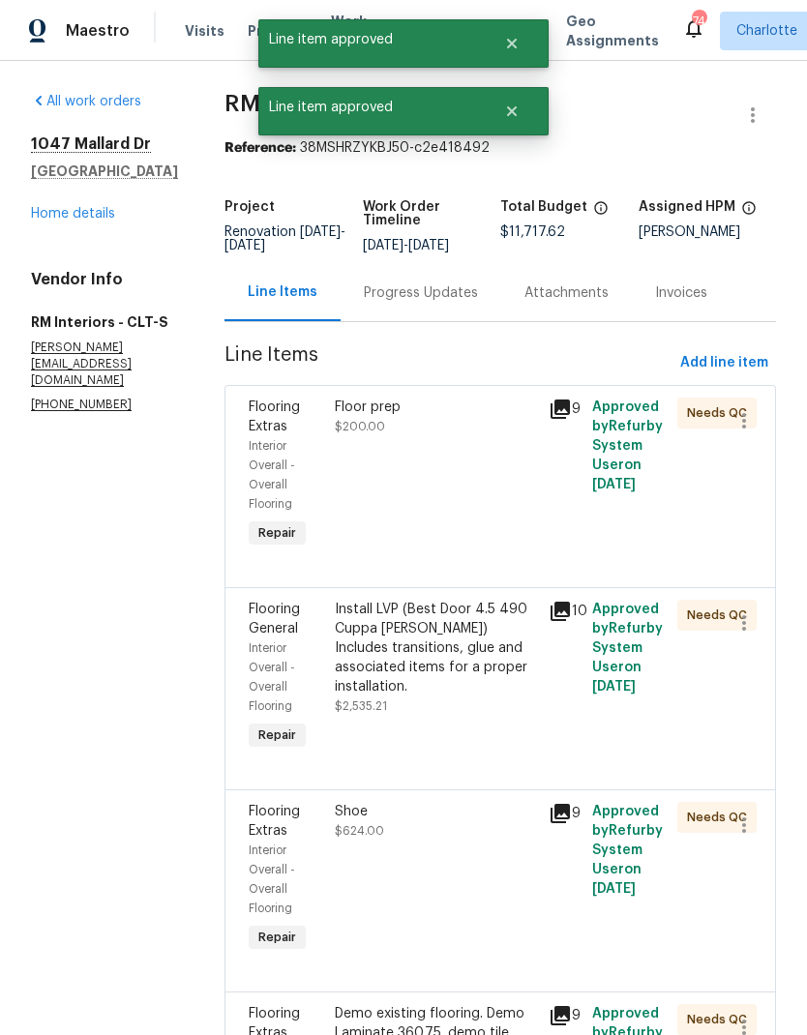
click at [281, 466] on div "Interior Overall - Overall Flooring" at bounding box center [286, 474] width 75 height 77
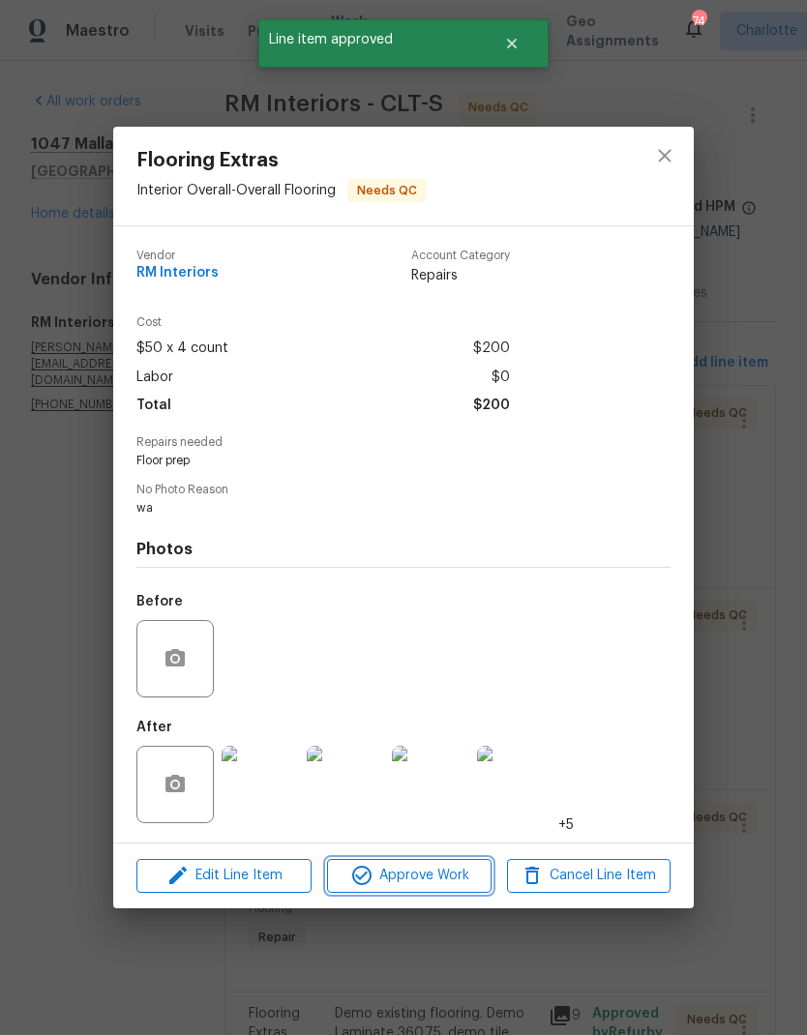
click at [431, 886] on span "Approve Work" at bounding box center [409, 876] width 152 height 24
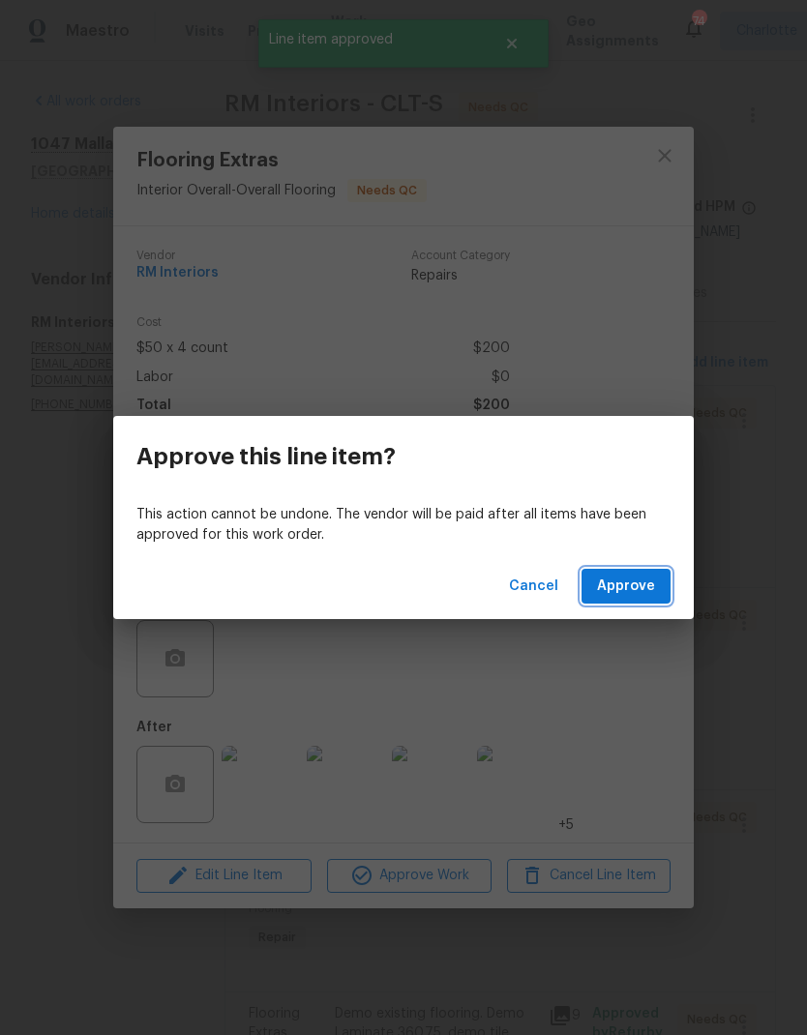
click at [630, 586] on span "Approve" at bounding box center [626, 587] width 58 height 24
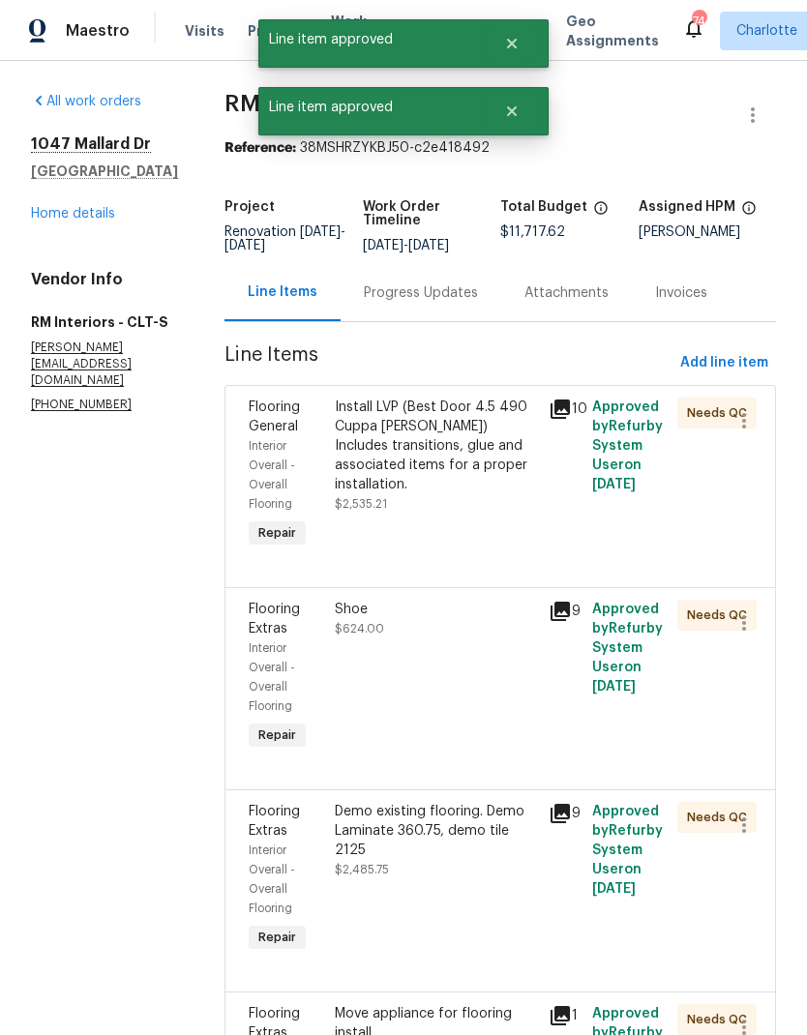
click at [278, 472] on div "Interior Overall - Overall Flooring" at bounding box center [286, 474] width 75 height 77
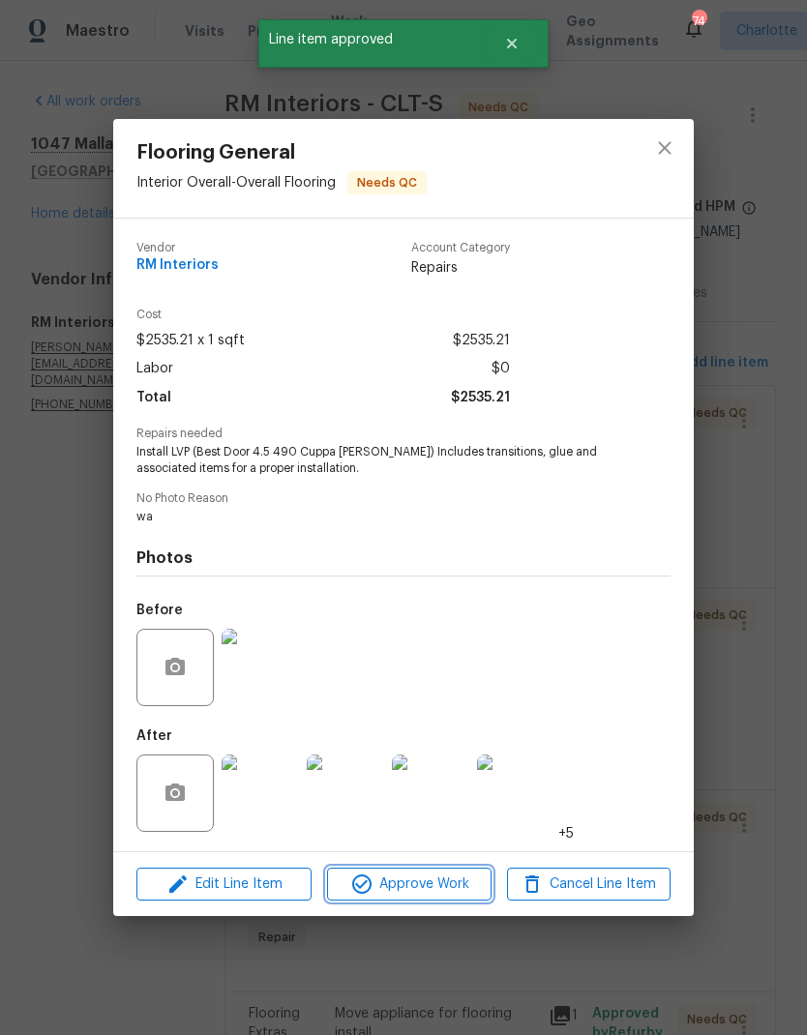
click at [429, 880] on span "Approve Work" at bounding box center [409, 885] width 152 height 24
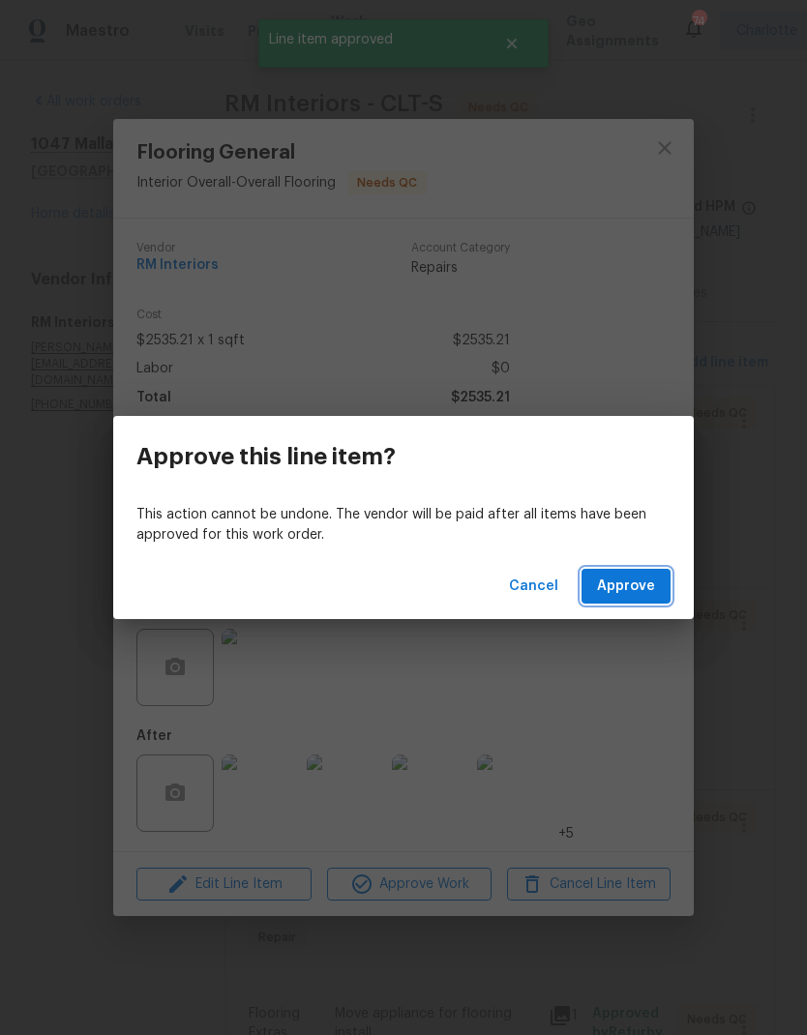
click at [651, 588] on span "Approve" at bounding box center [626, 587] width 58 height 24
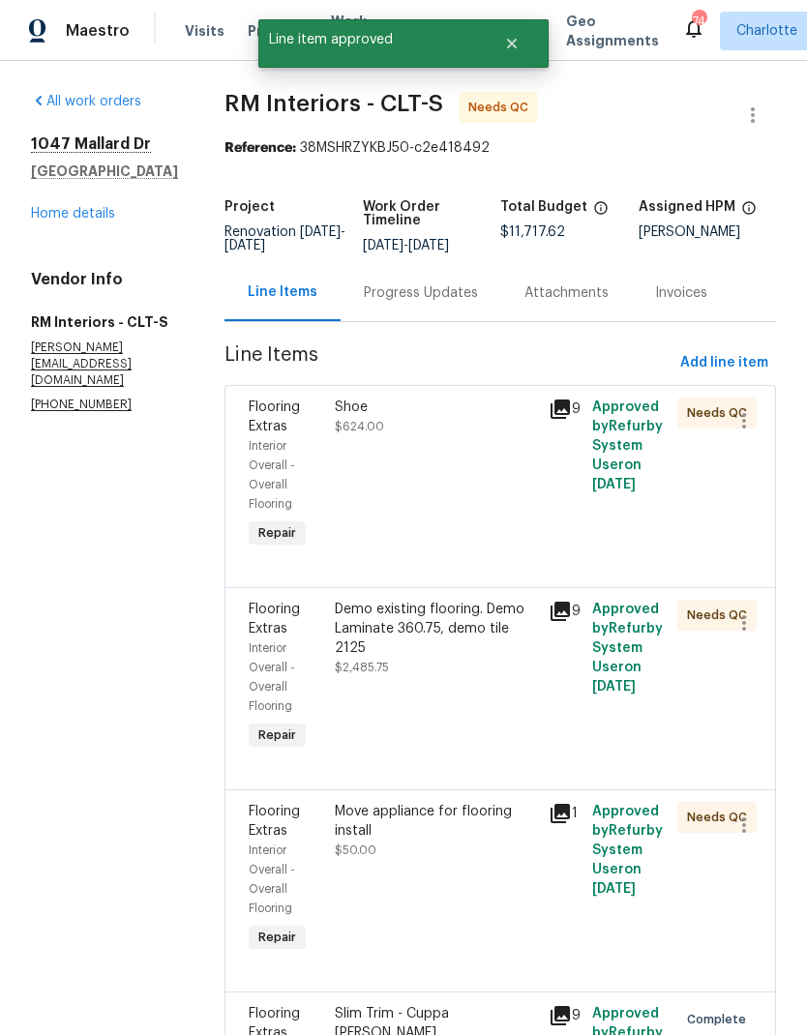
click at [277, 469] on div "Interior Overall - Overall Flooring" at bounding box center [286, 474] width 75 height 77
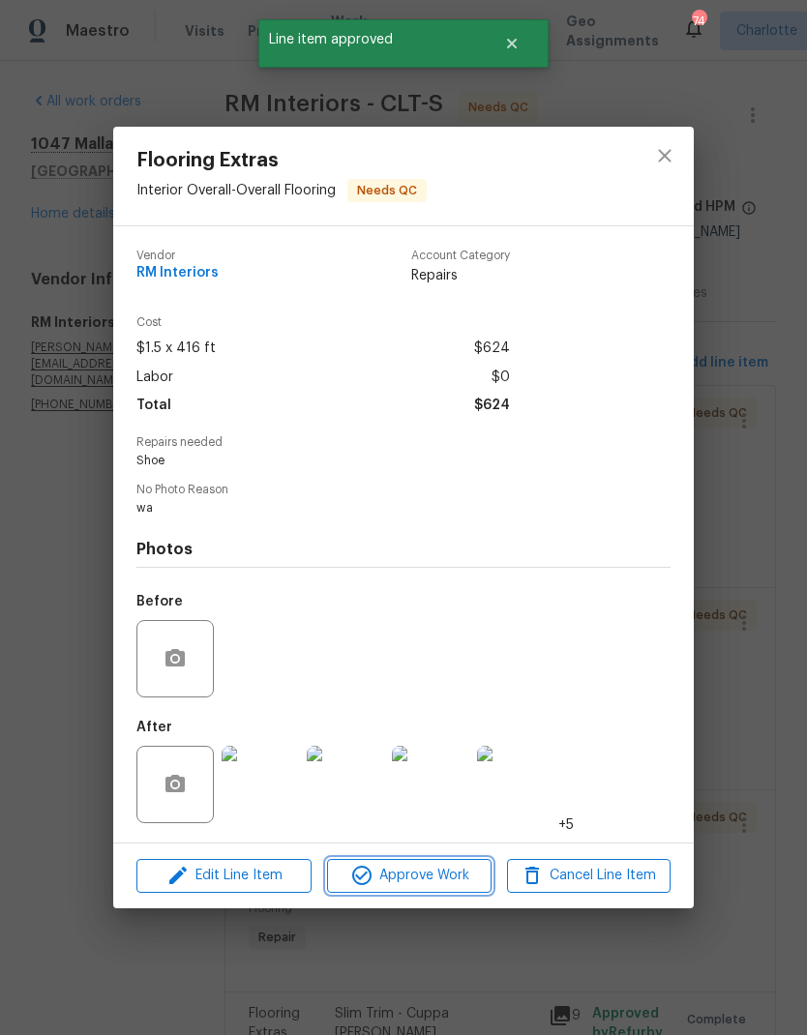
click at [431, 882] on span "Approve Work" at bounding box center [409, 876] width 152 height 24
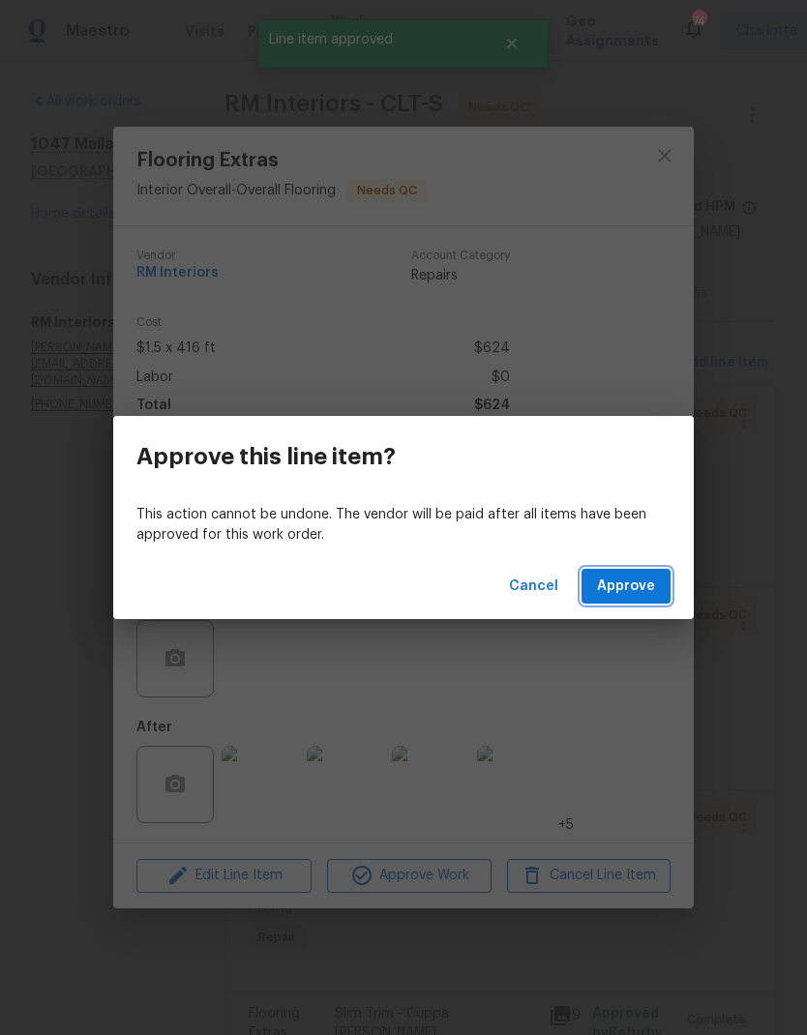
click at [647, 589] on span "Approve" at bounding box center [626, 587] width 58 height 24
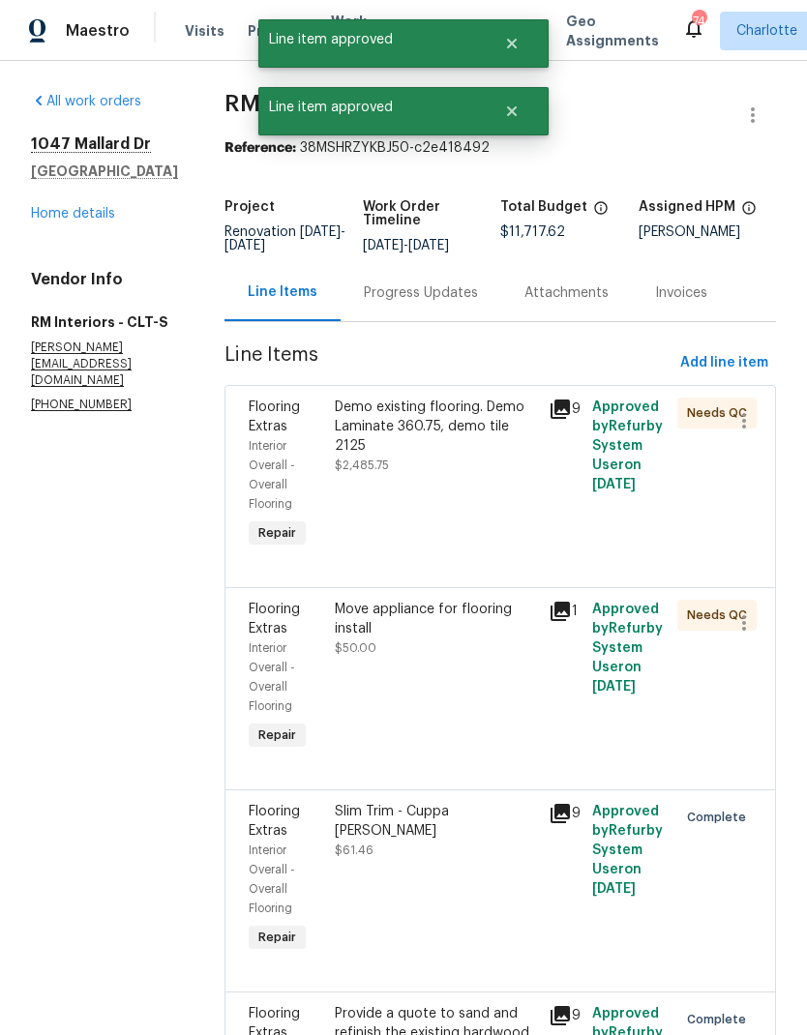
click at [264, 465] on span "Interior Overall - Overall Flooring" at bounding box center [272, 475] width 46 height 70
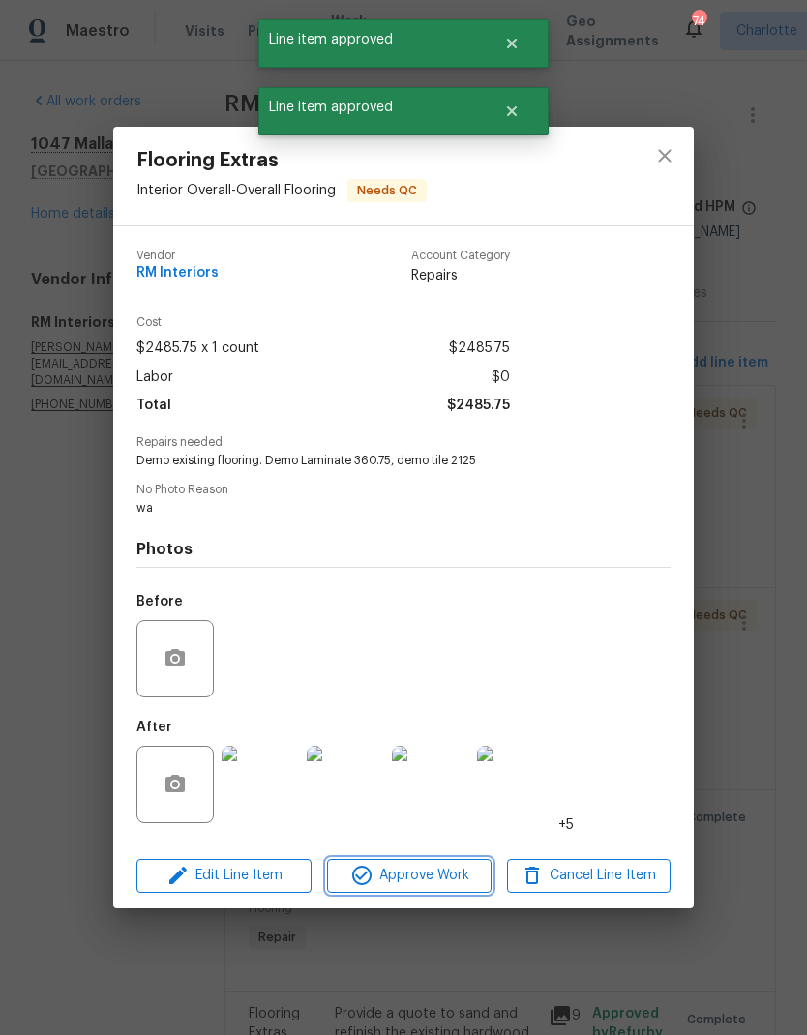
click at [434, 878] on span "Approve Work" at bounding box center [409, 876] width 152 height 24
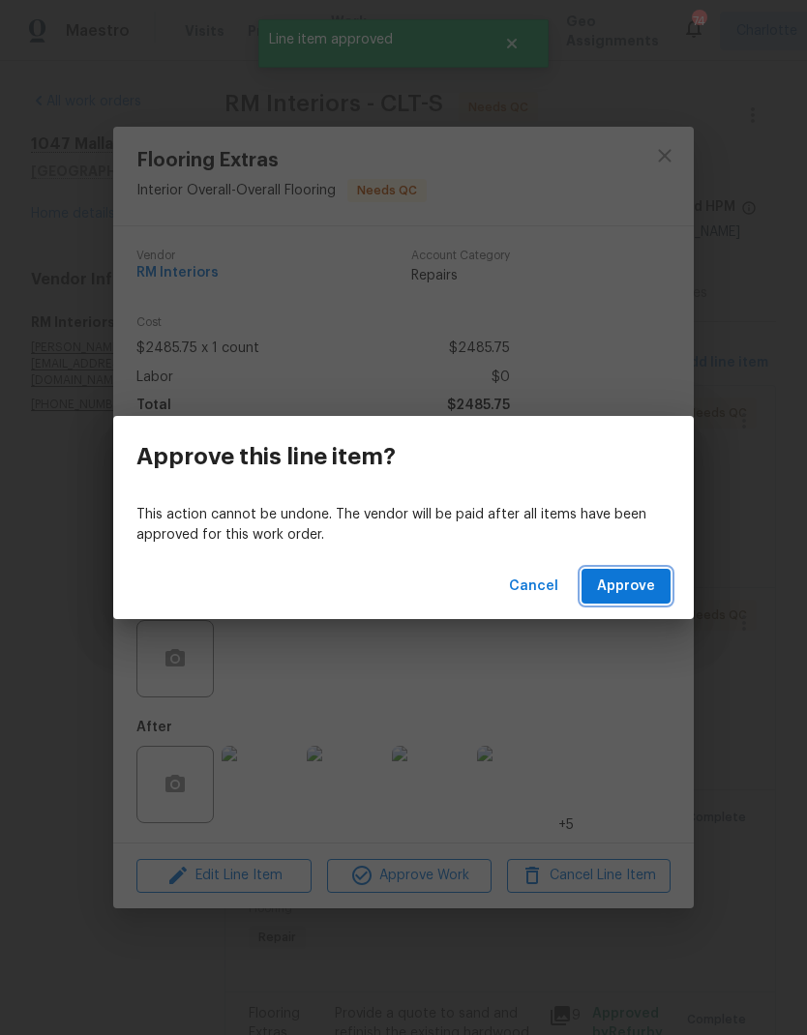
click at [644, 591] on span "Approve" at bounding box center [626, 587] width 58 height 24
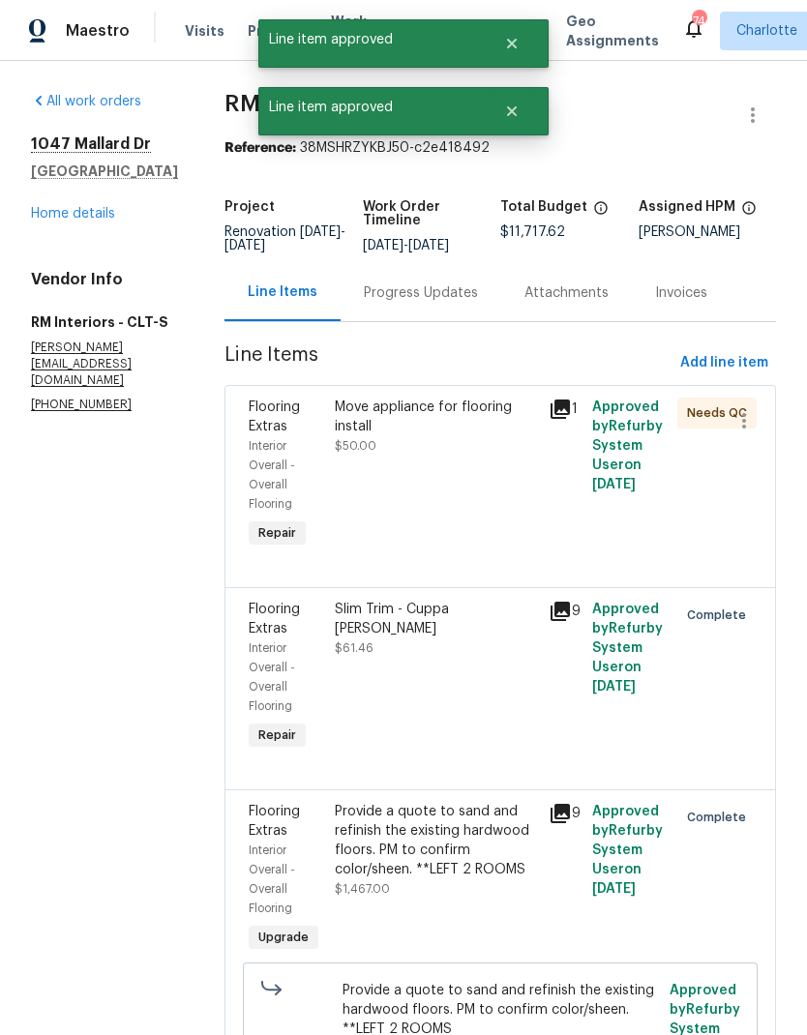
click at [264, 480] on span "Interior Overall - Overall Flooring" at bounding box center [272, 475] width 46 height 70
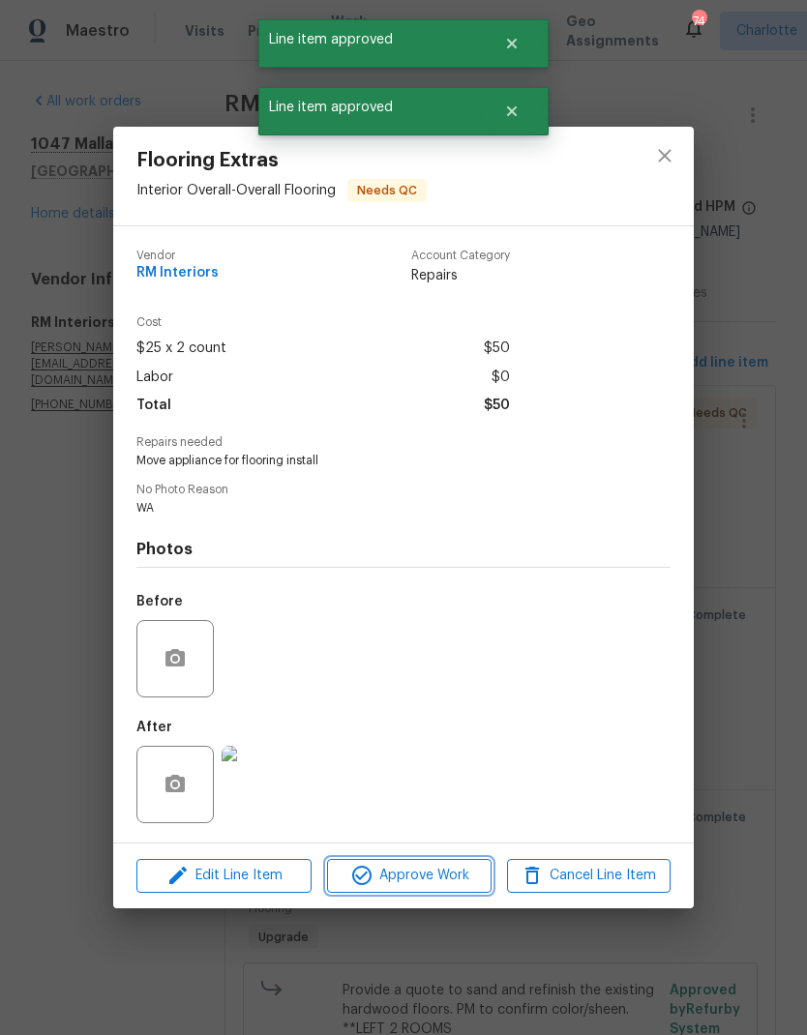
click at [453, 882] on span "Approve Work" at bounding box center [409, 876] width 152 height 24
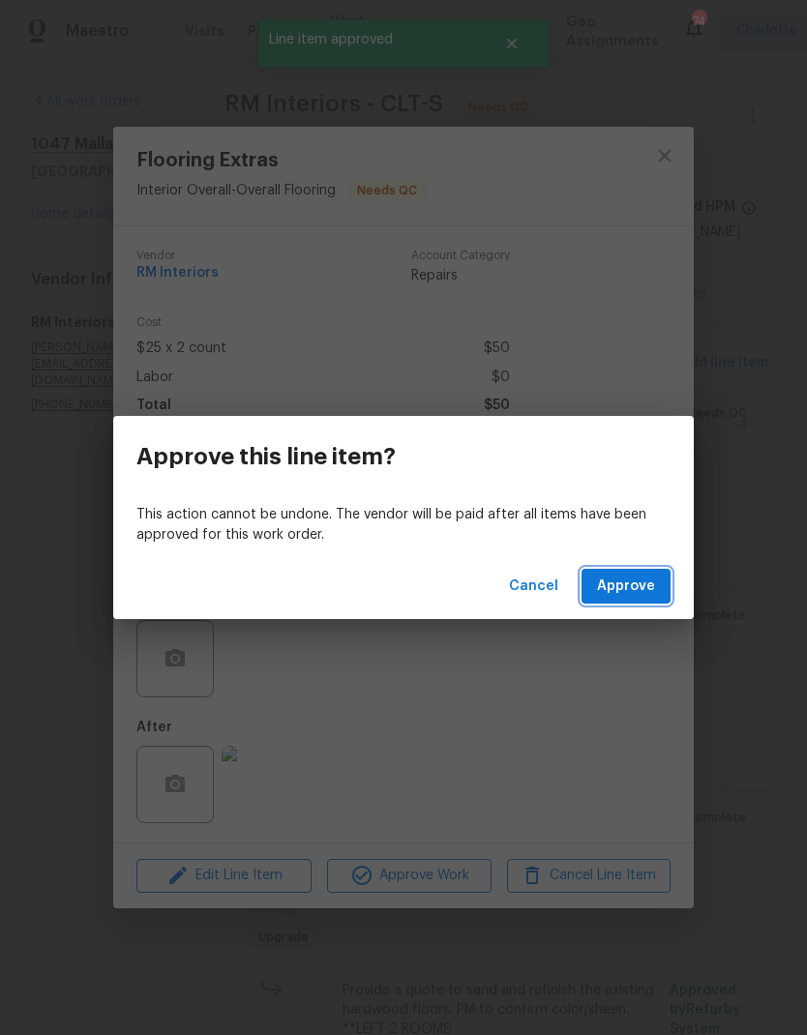
click at [647, 589] on span "Approve" at bounding box center [626, 587] width 58 height 24
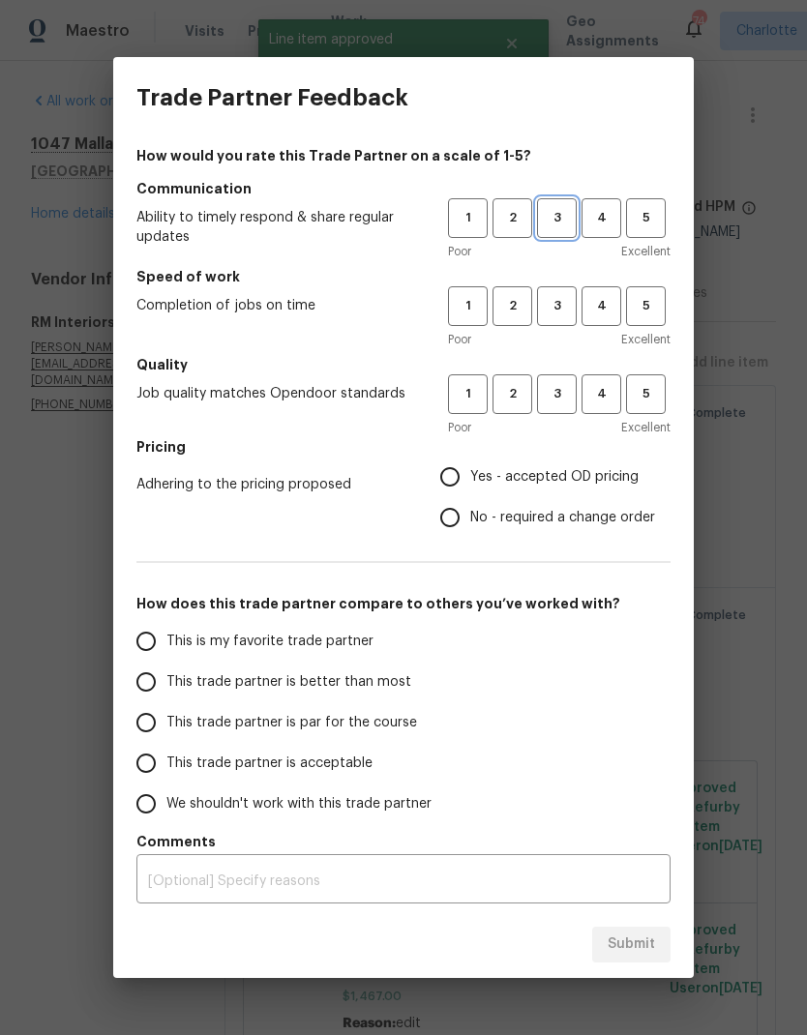
click at [568, 225] on span "3" at bounding box center [557, 218] width 36 height 22
click at [565, 305] on span "3" at bounding box center [557, 306] width 36 height 22
click at [572, 383] on button "3" at bounding box center [557, 394] width 40 height 40
click at [456, 483] on input "Yes - accepted OD pricing" at bounding box center [450, 477] width 41 height 41
radio input "true"
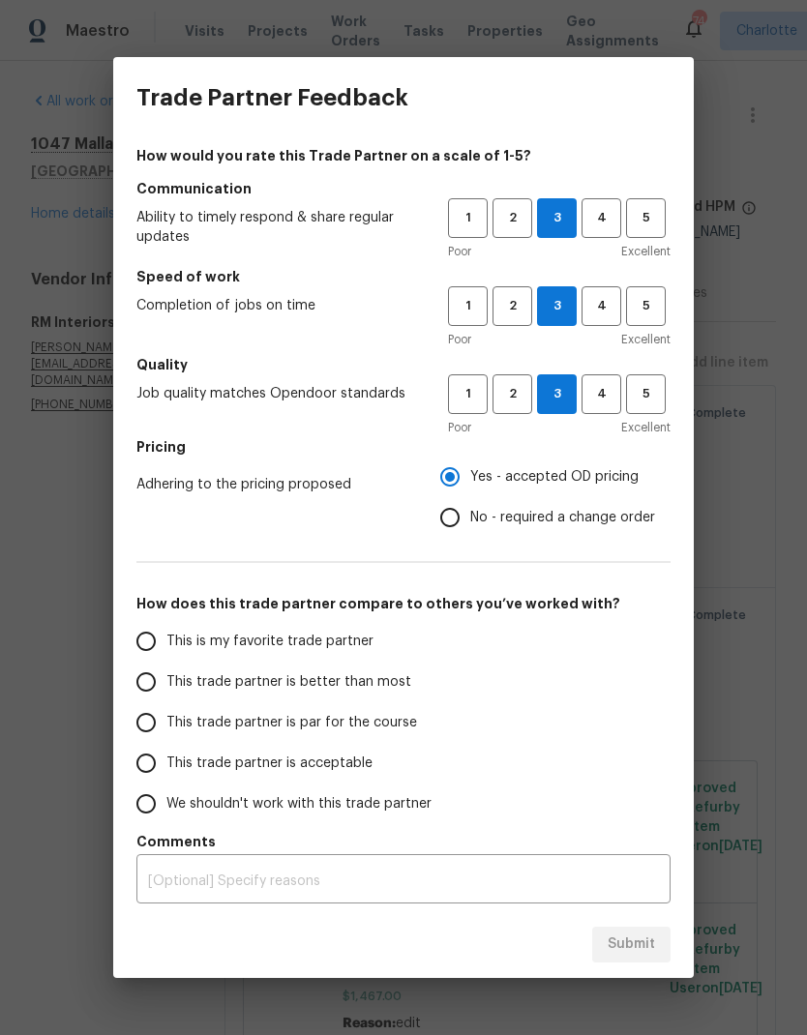
click at [154, 732] on input "This trade partner is par for the course" at bounding box center [146, 723] width 41 height 41
click at [625, 930] on button "Submit" at bounding box center [631, 945] width 78 height 36
radio input "true"
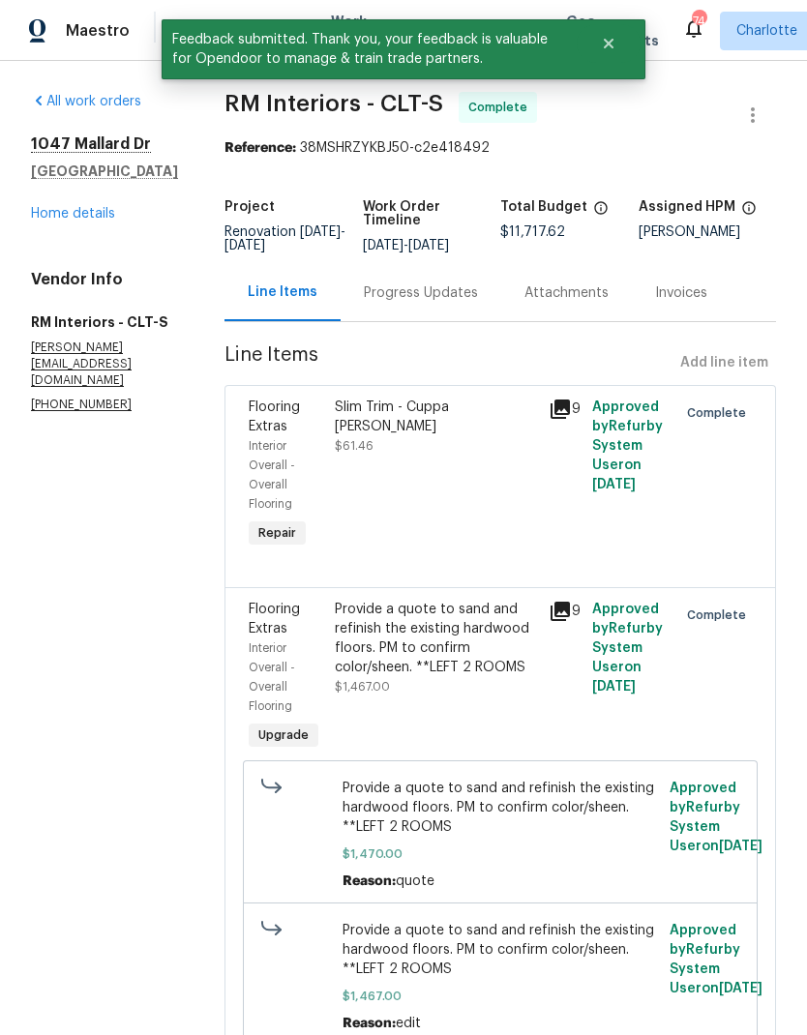
click at [59, 214] on link "Home details" at bounding box center [73, 214] width 84 height 14
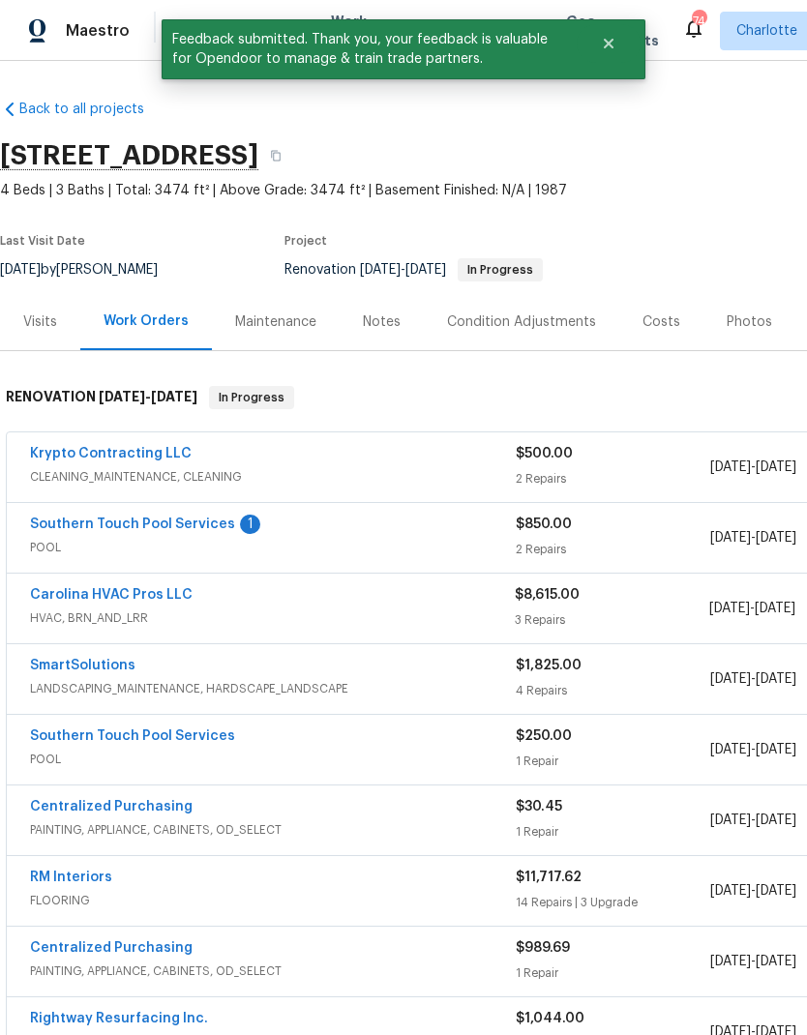
click at [62, 529] on link "Southern Touch Pool Services" at bounding box center [132, 525] width 205 height 14
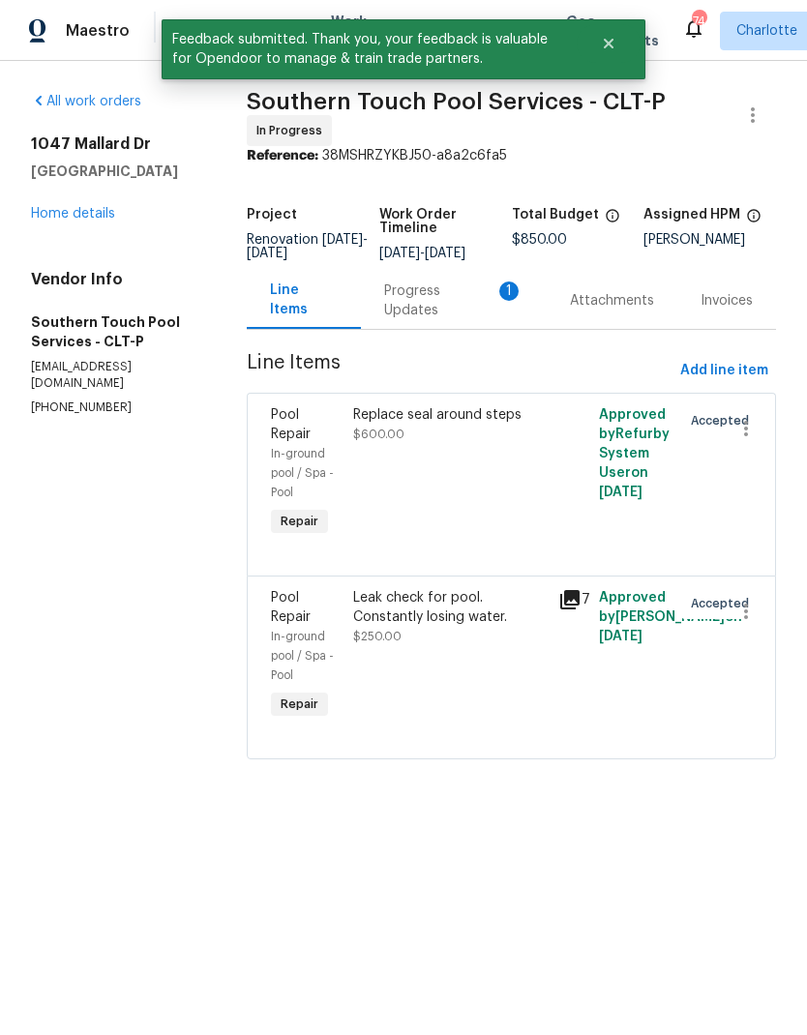
click at [405, 305] on div "Progress Updates 1" at bounding box center [453, 301] width 139 height 39
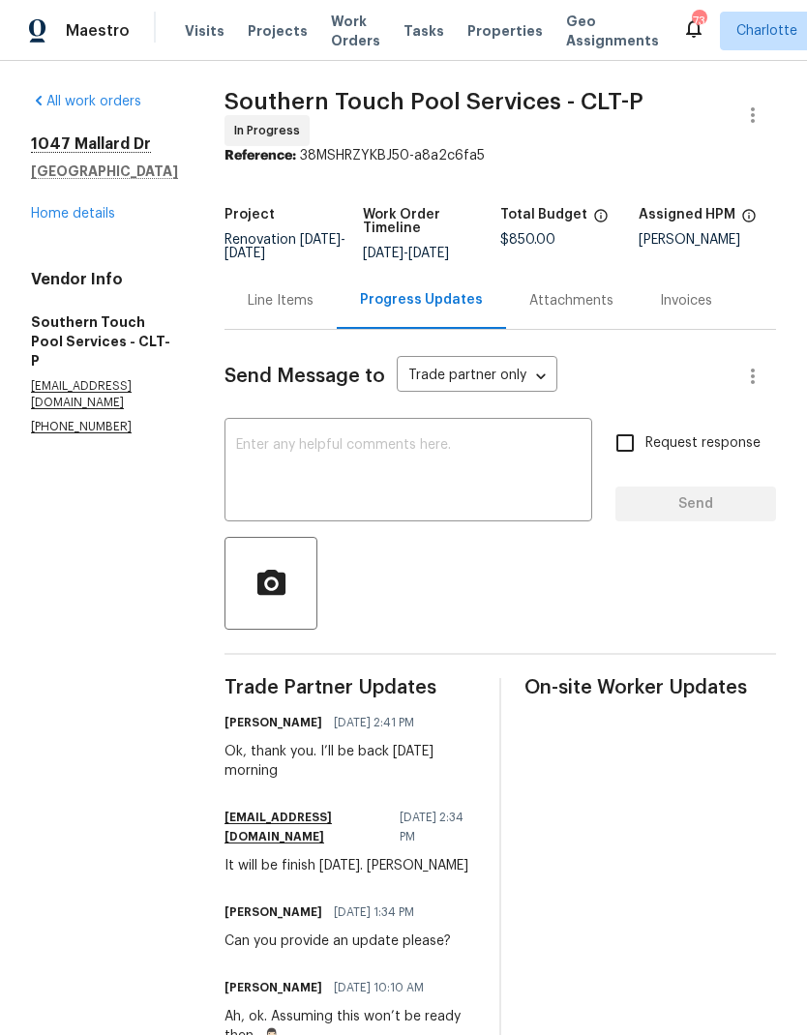
click at [60, 212] on link "Home details" at bounding box center [73, 214] width 84 height 14
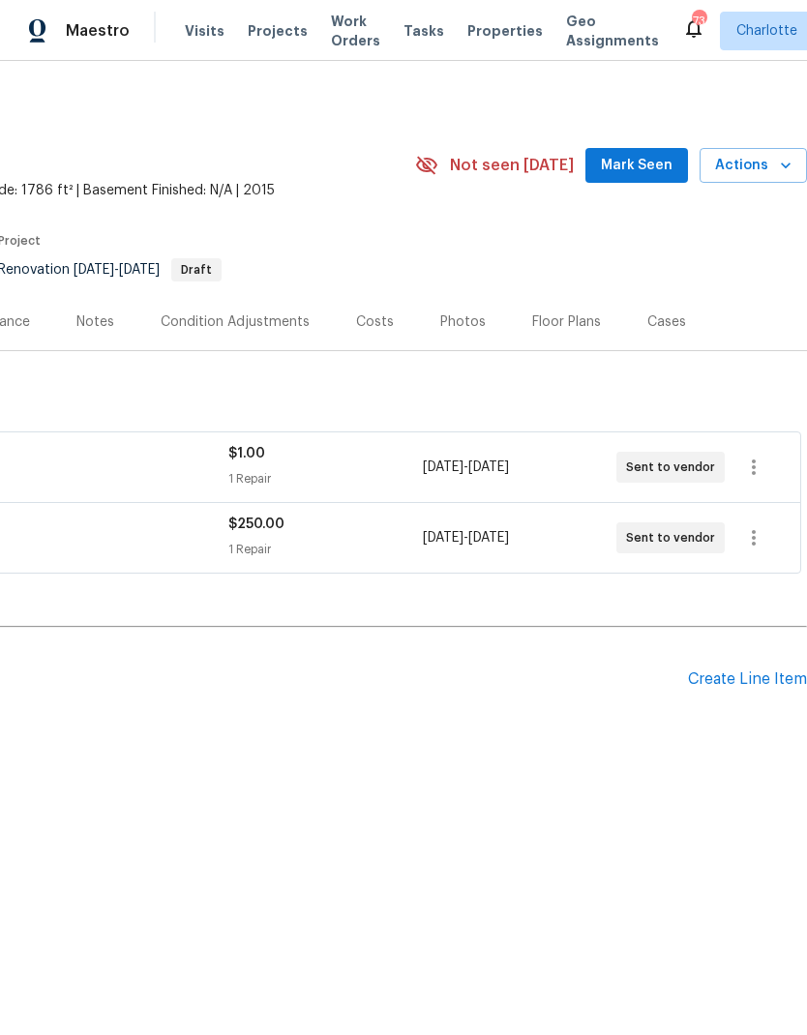
scroll to position [0, 286]
click at [661, 154] on span "Mark Seen" at bounding box center [637, 166] width 72 height 24
